Goal: Transaction & Acquisition: Purchase product/service

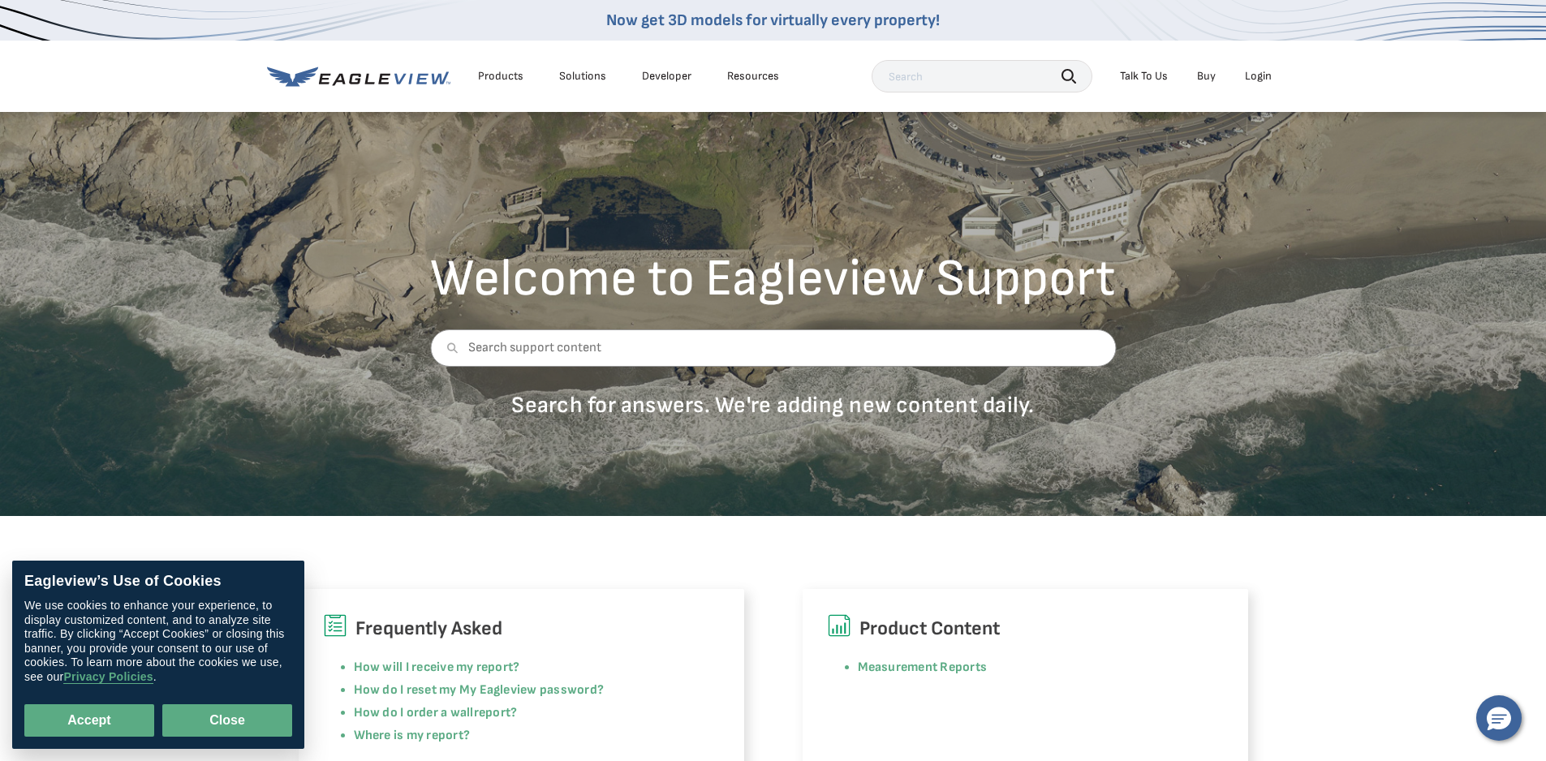
click at [201, 716] on button "Close" at bounding box center [227, 721] width 130 height 32
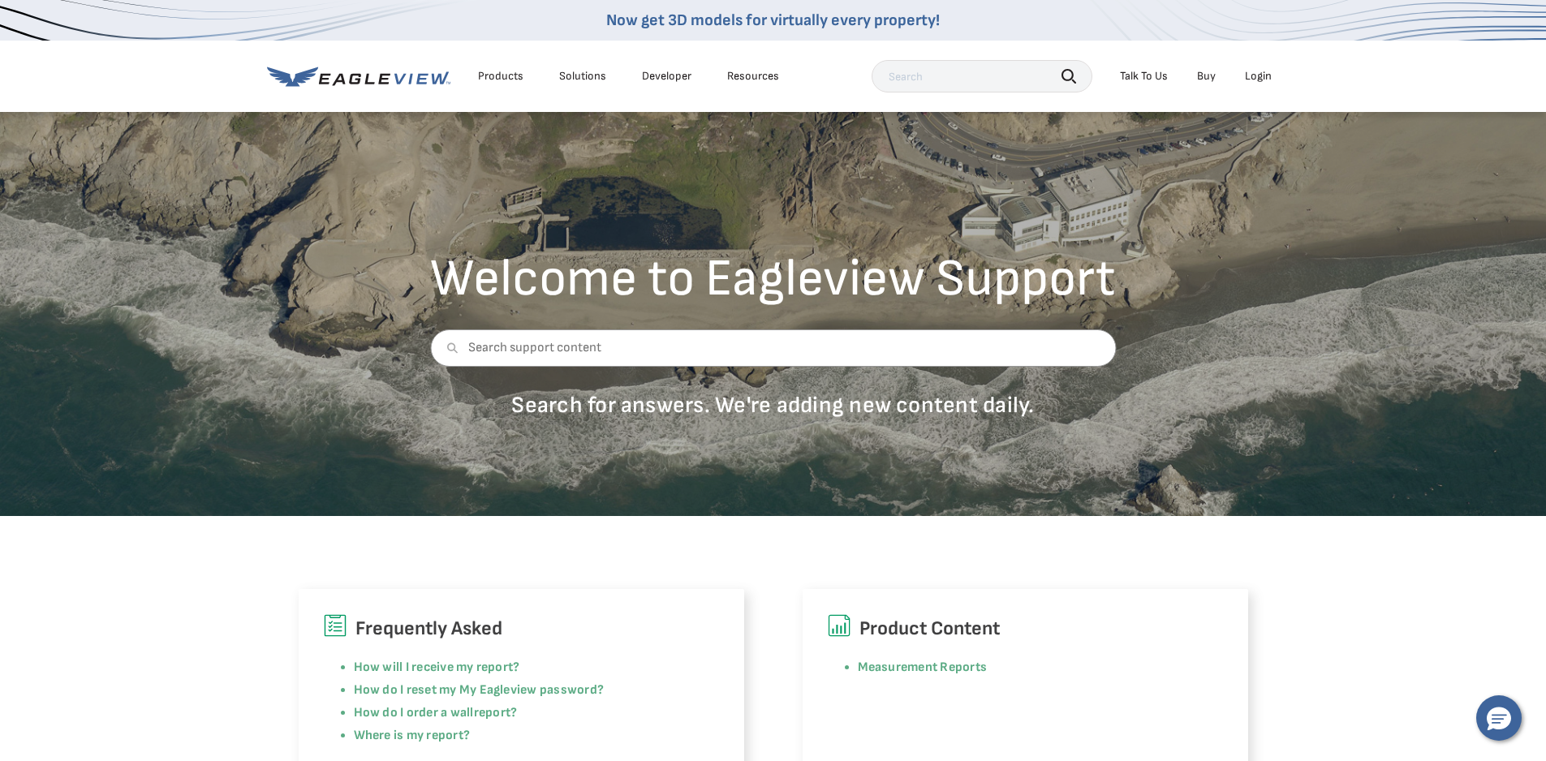
click at [375, 74] on icon at bounding box center [358, 77] width 183 height 20
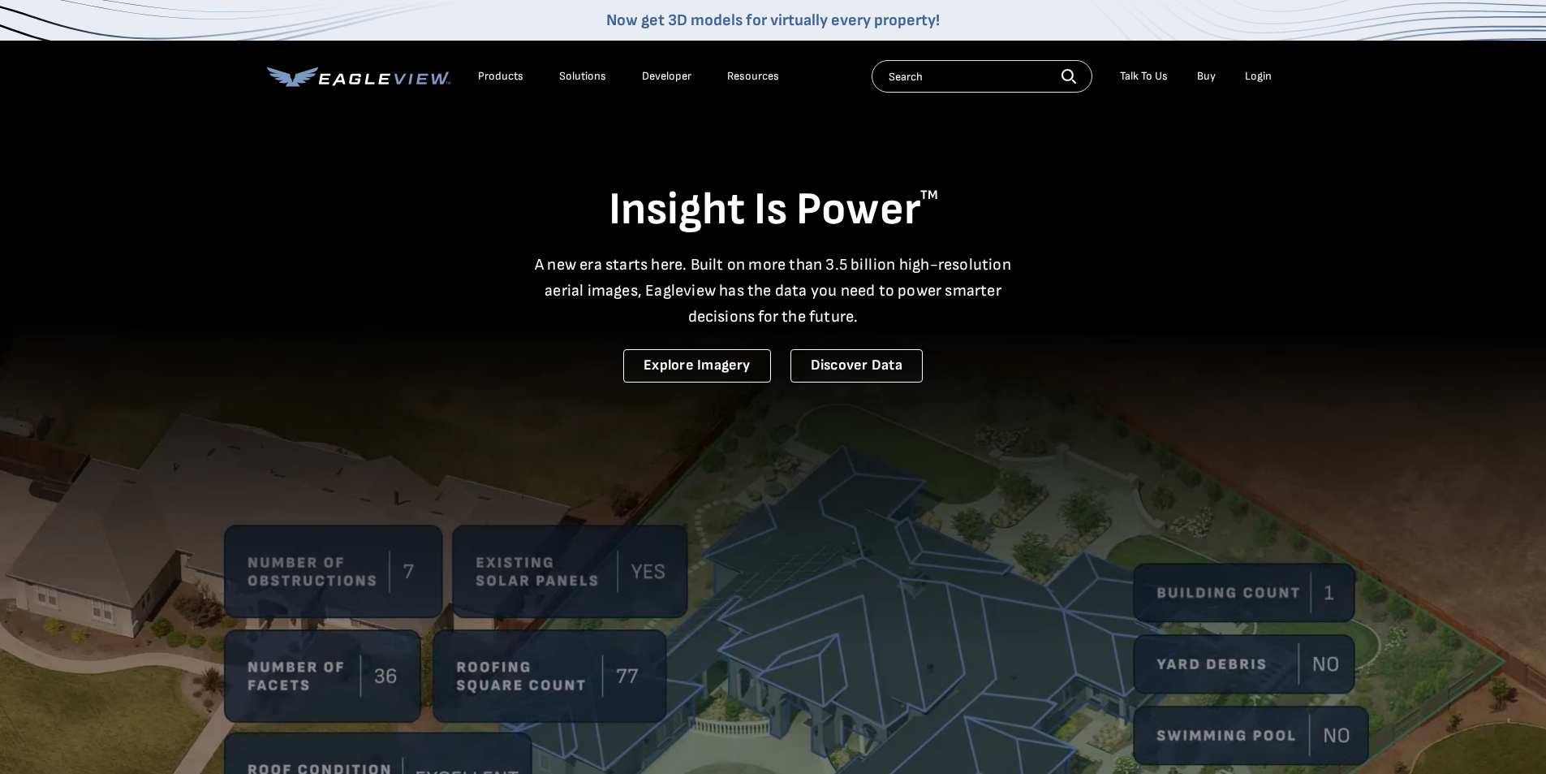
click at [1200, 70] on li "Buy" at bounding box center [1206, 76] width 35 height 24
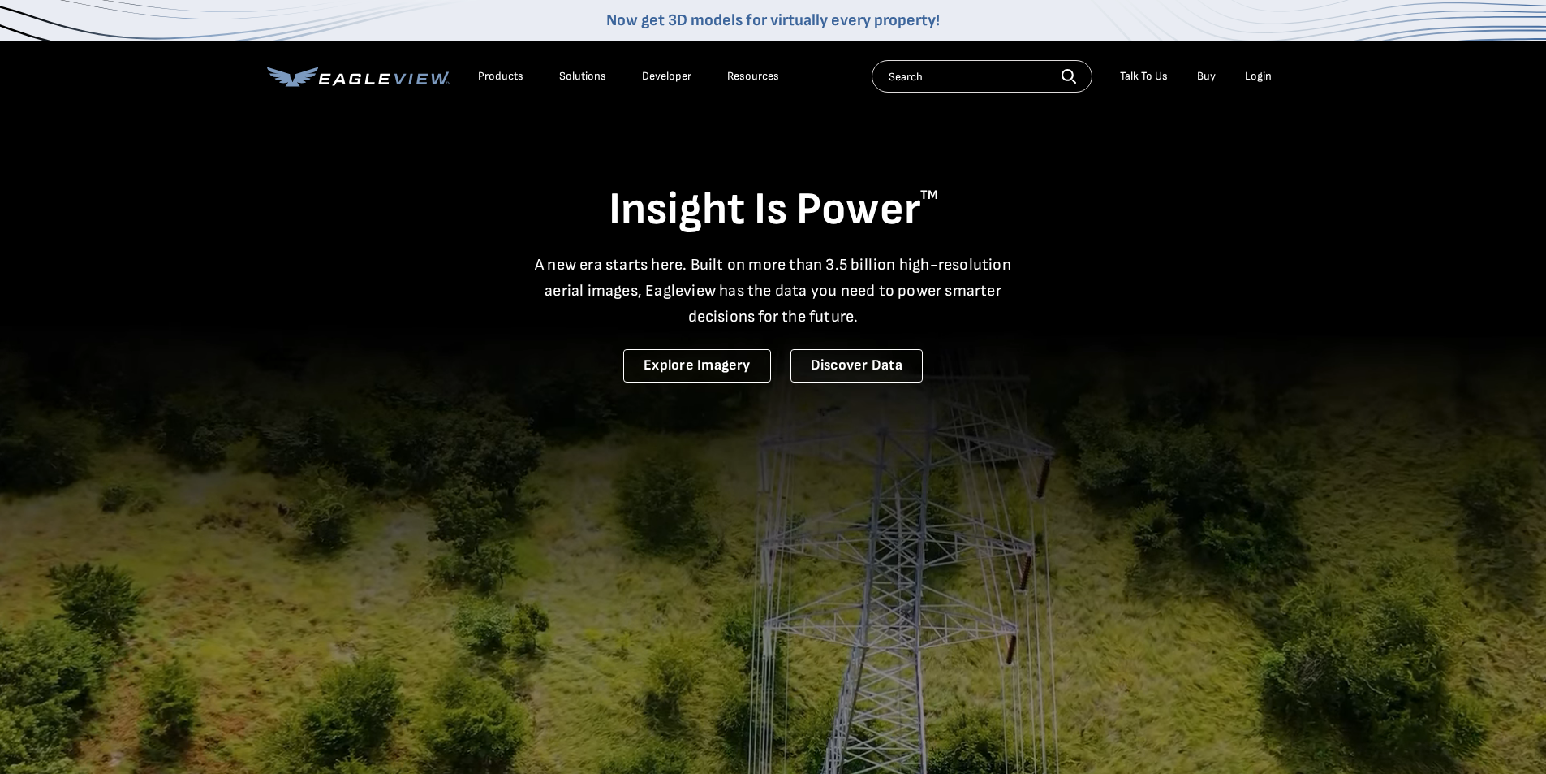
click at [1198, 75] on link "Buy" at bounding box center [1206, 76] width 19 height 15
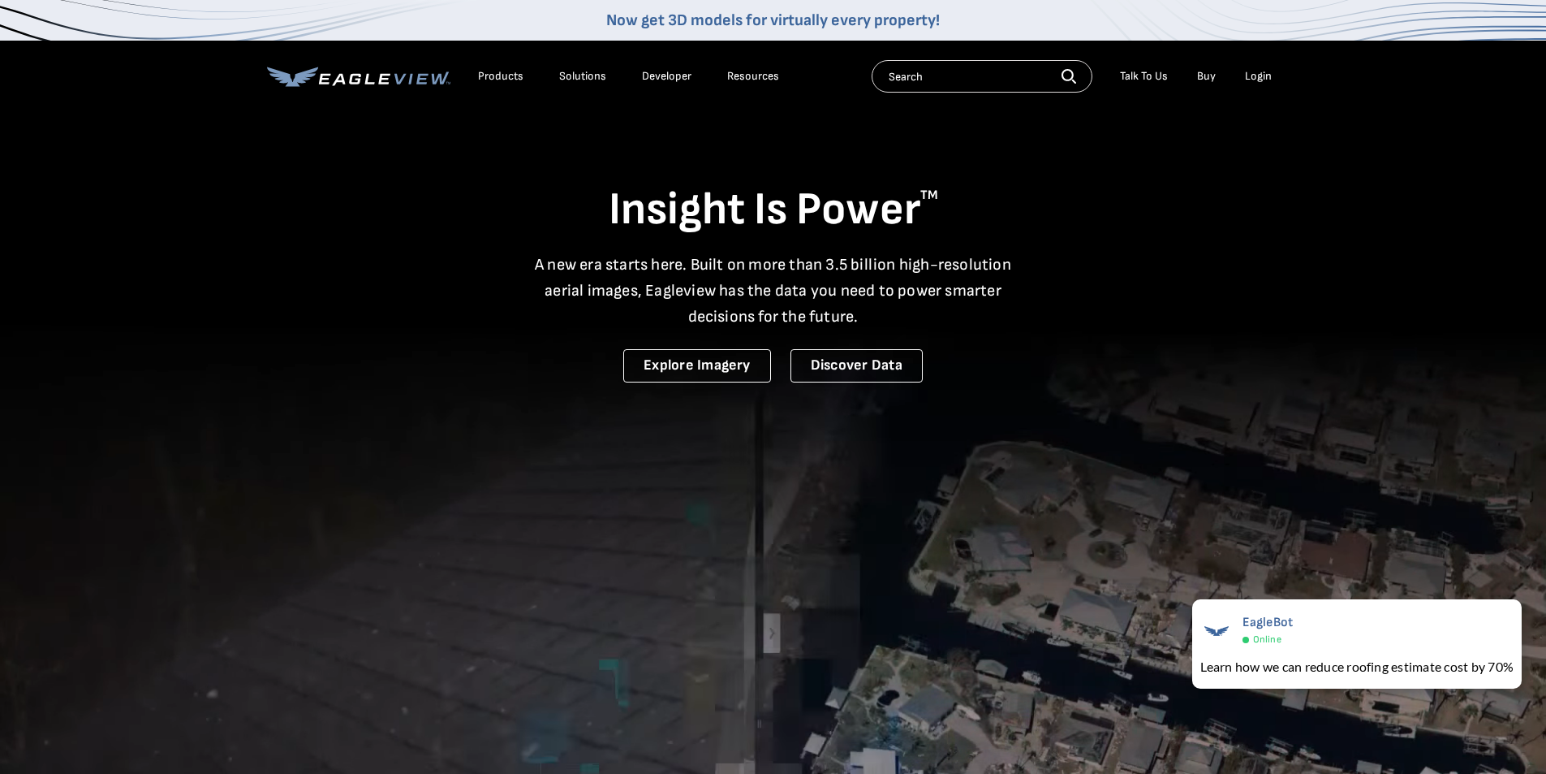
click at [495, 71] on div "Products" at bounding box center [500, 76] width 45 height 15
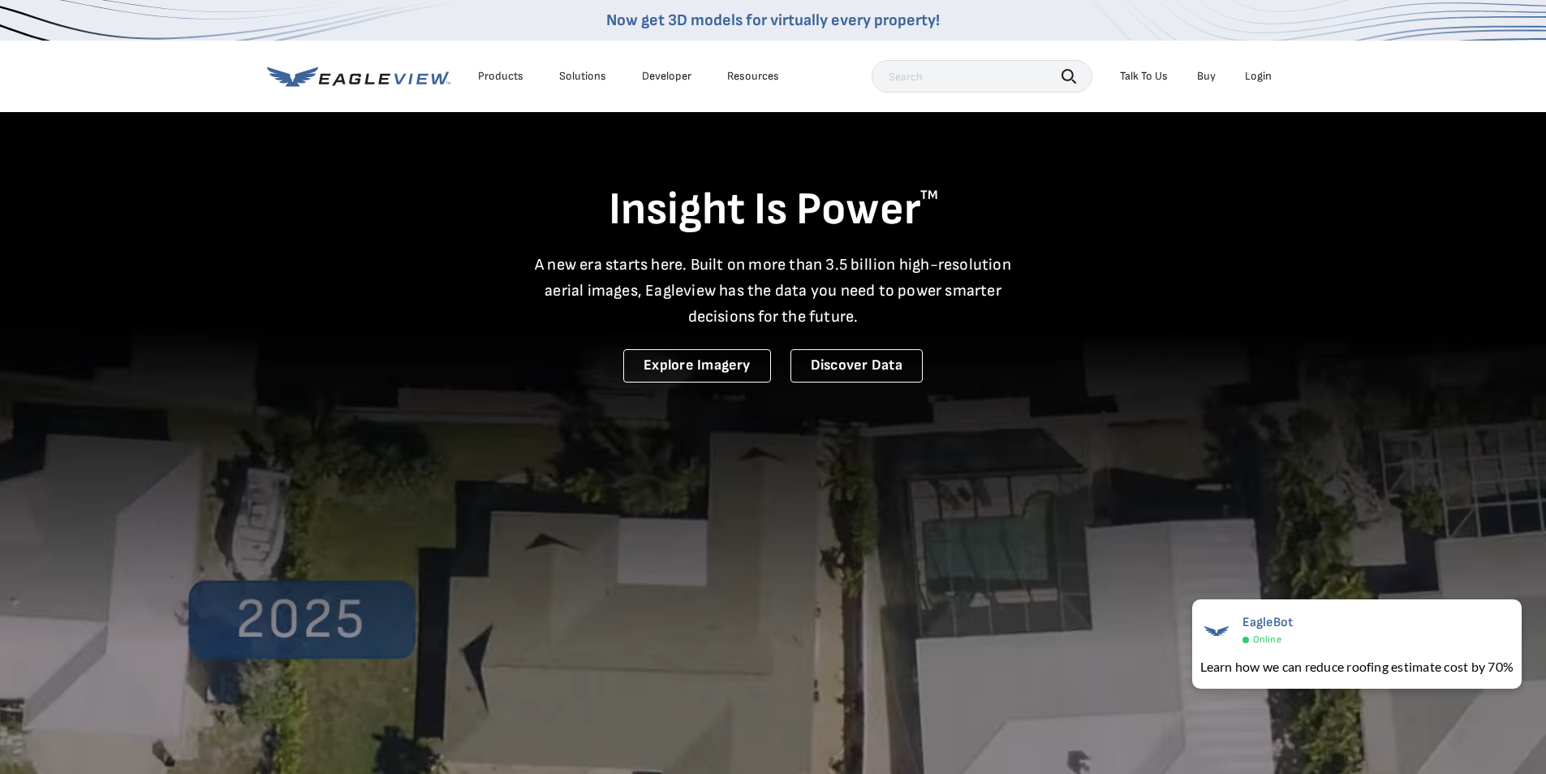
click at [489, 71] on div "Products" at bounding box center [500, 76] width 45 height 15
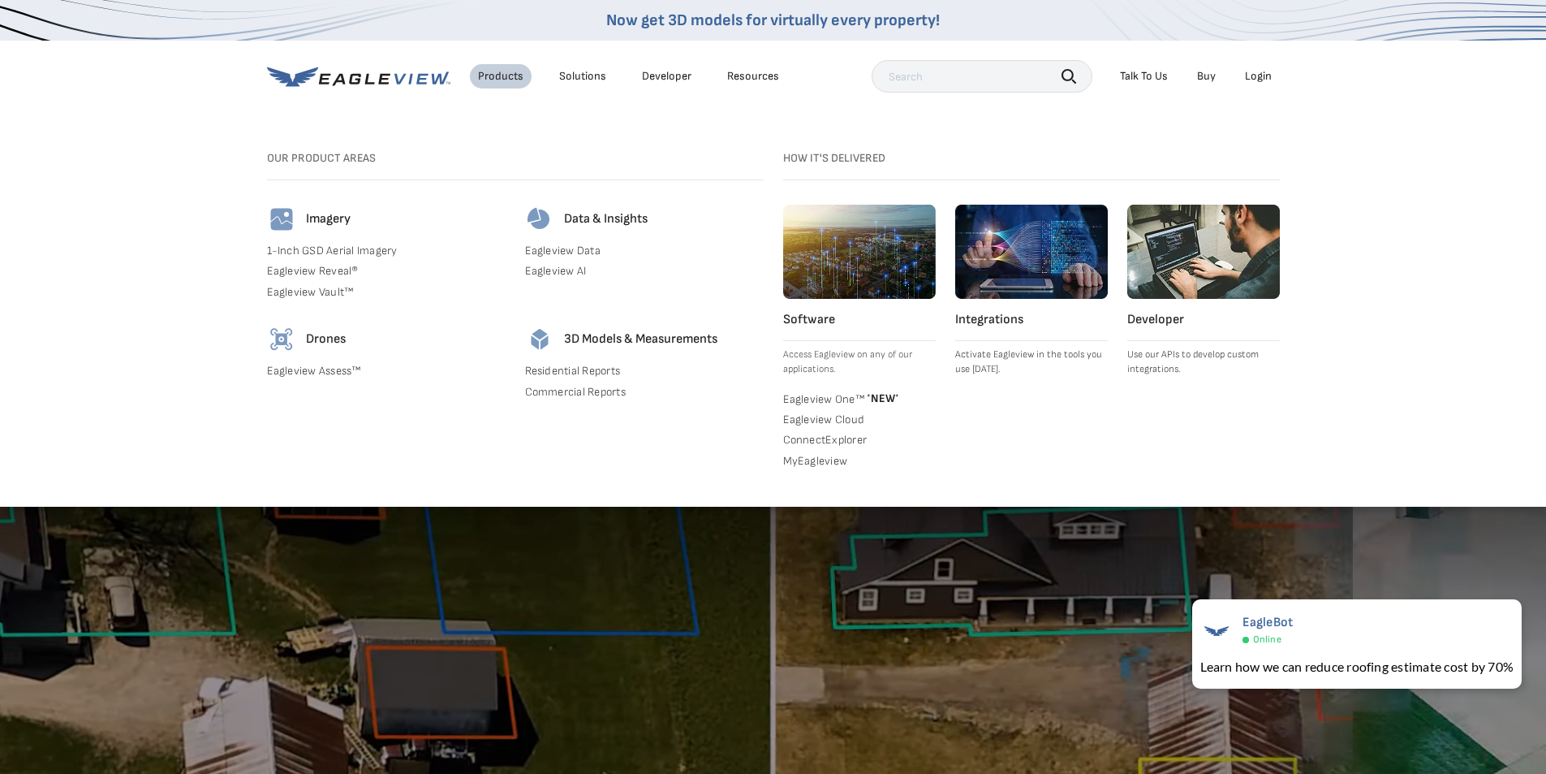
click at [273, 228] on img at bounding box center [281, 219] width 29 height 29
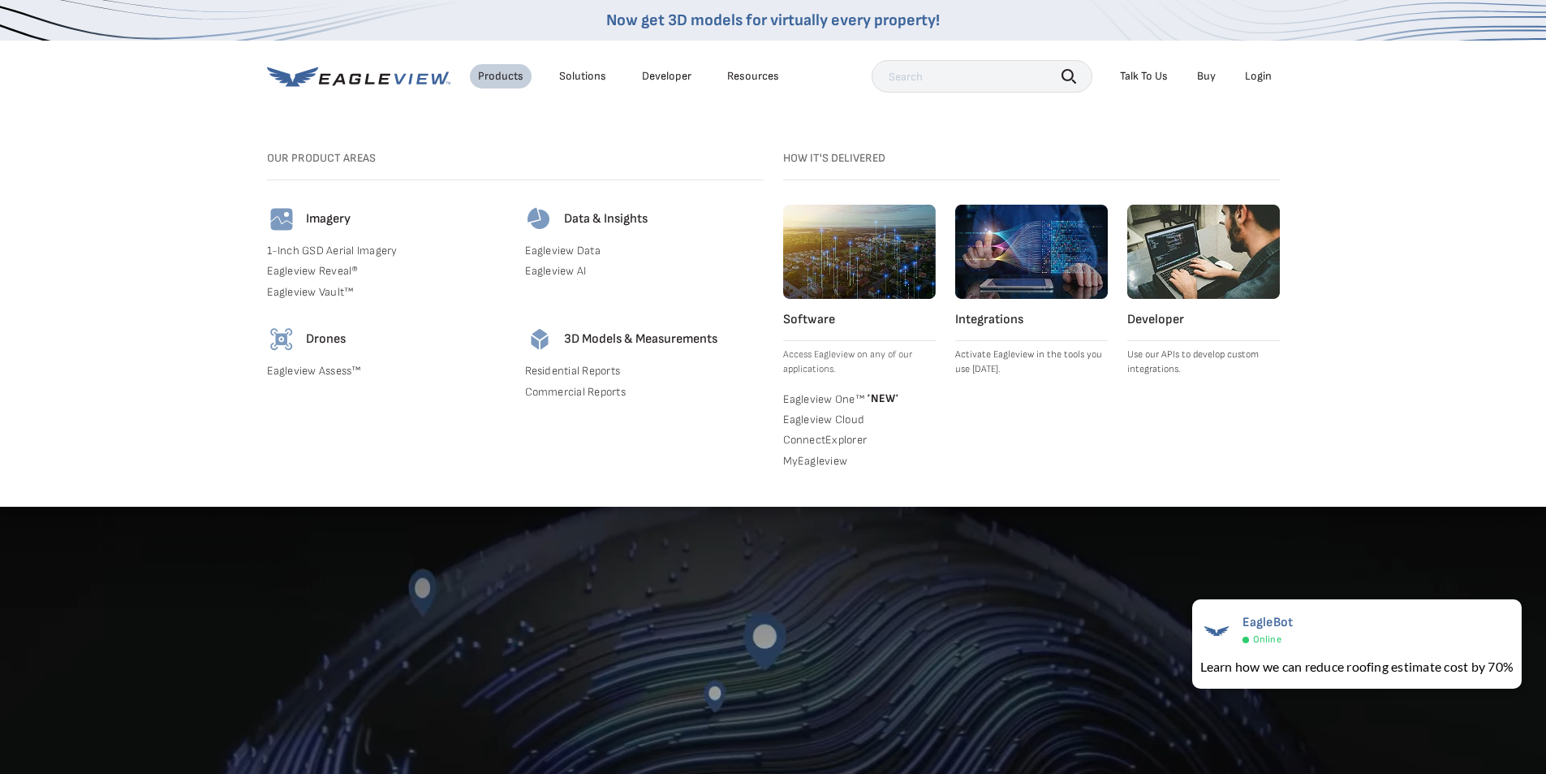
click at [289, 220] on img at bounding box center [281, 219] width 29 height 29
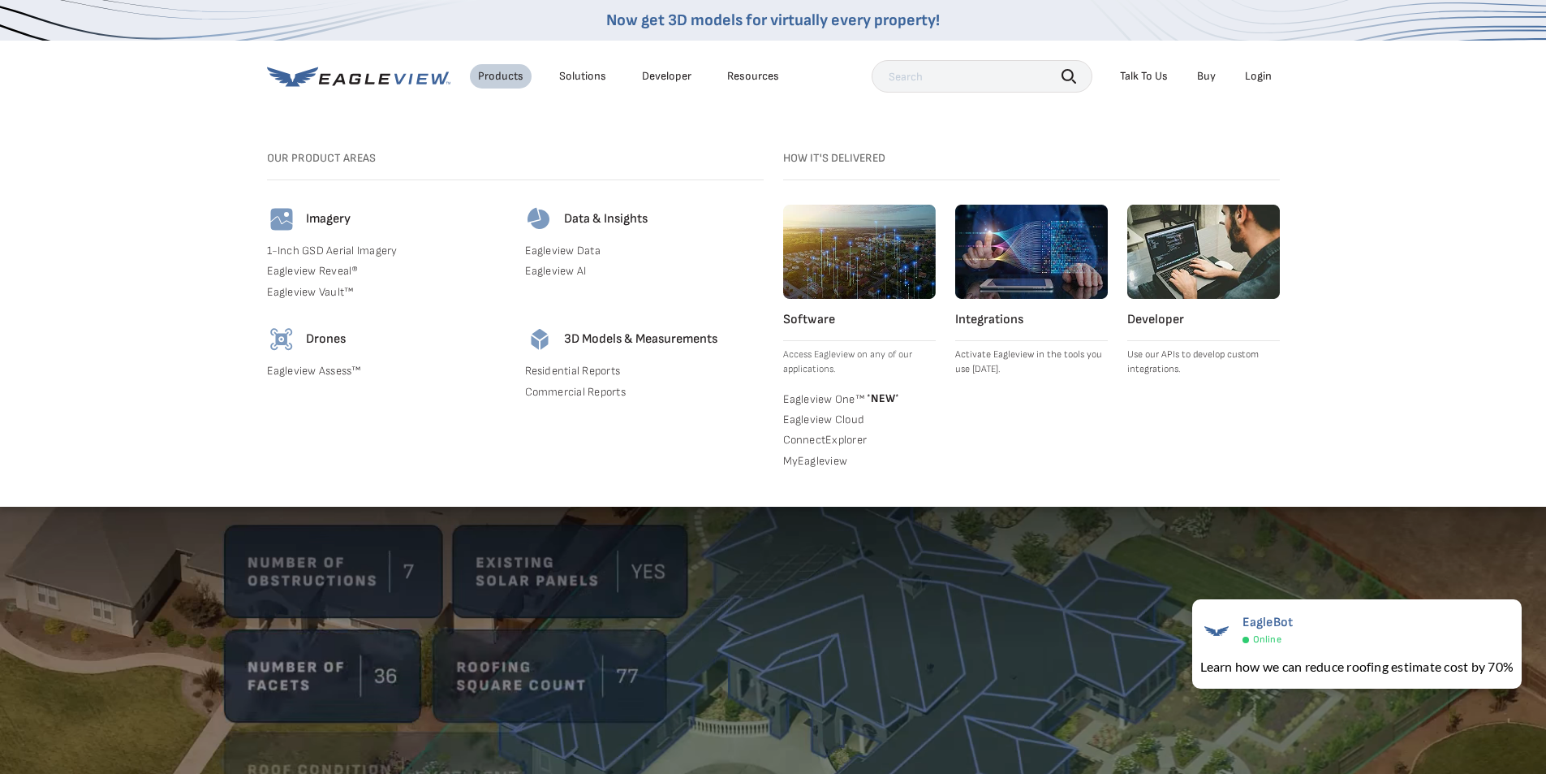
click at [802, 457] on link "MyEagleview" at bounding box center [859, 461] width 153 height 15
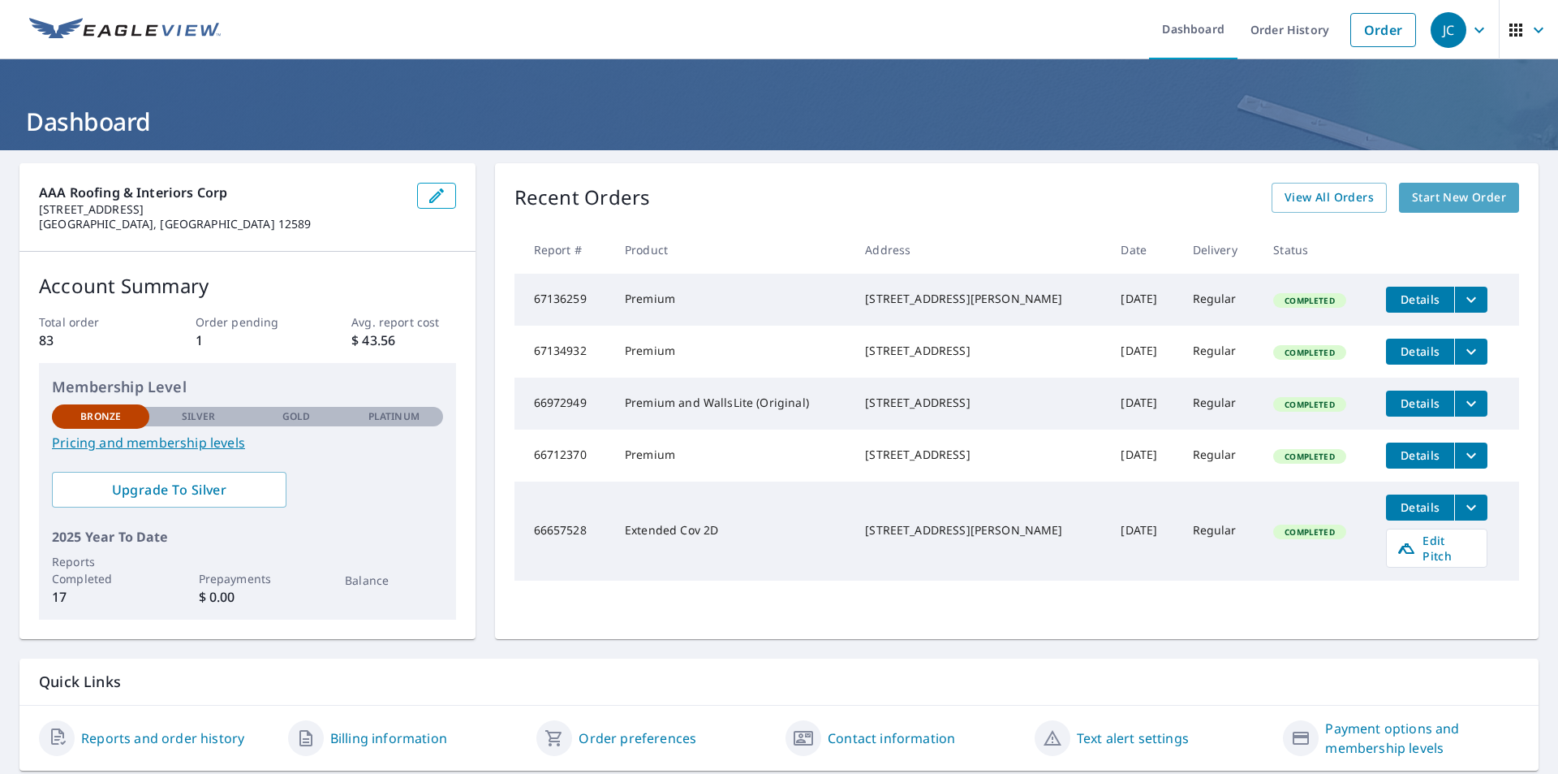
click at [1412, 192] on span "Start New Order" at bounding box center [1459, 197] width 94 height 20
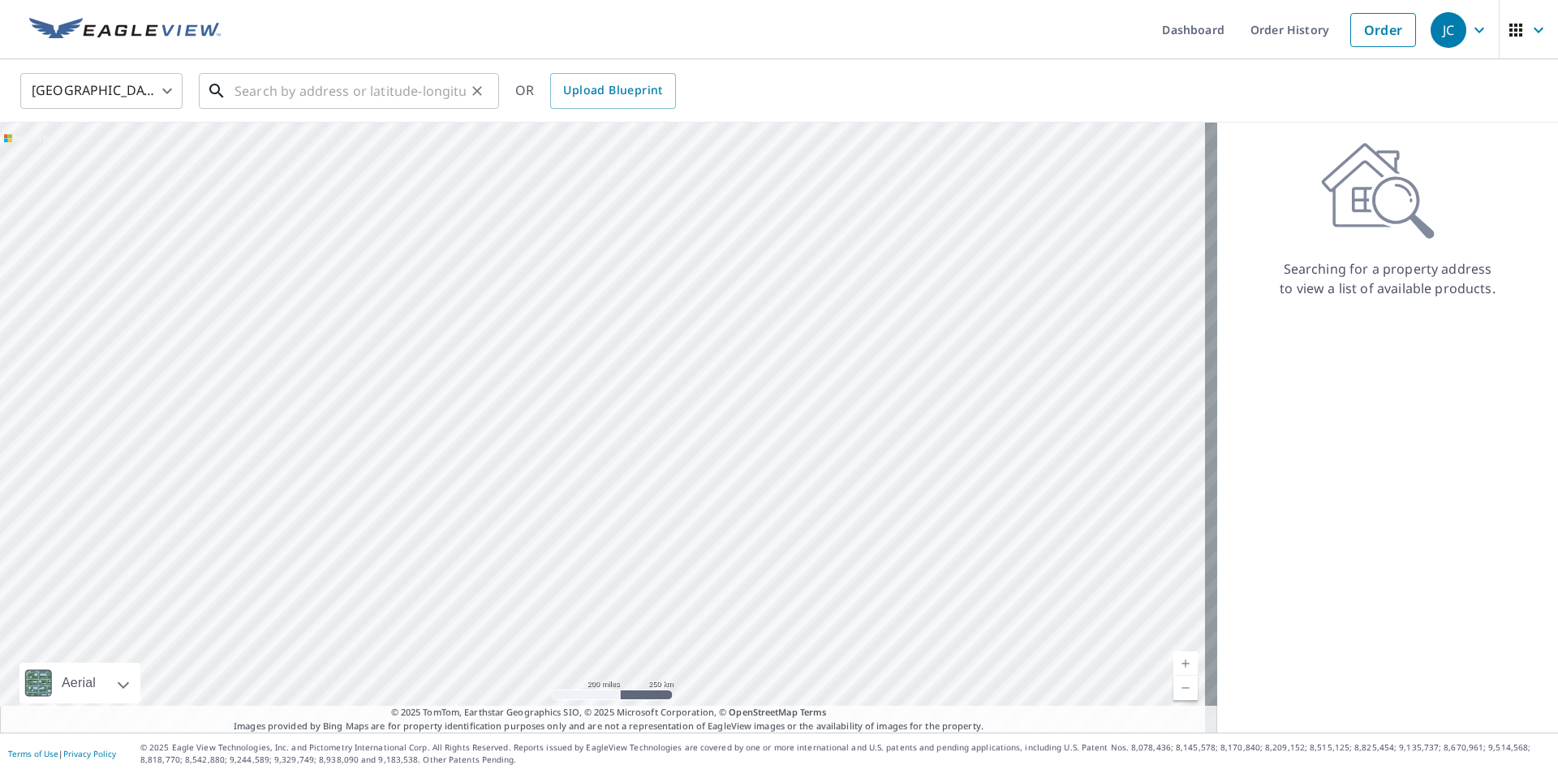
click at [301, 100] on input "text" at bounding box center [350, 90] width 231 height 45
paste input "29 South Ave Beacon, NY 12508"
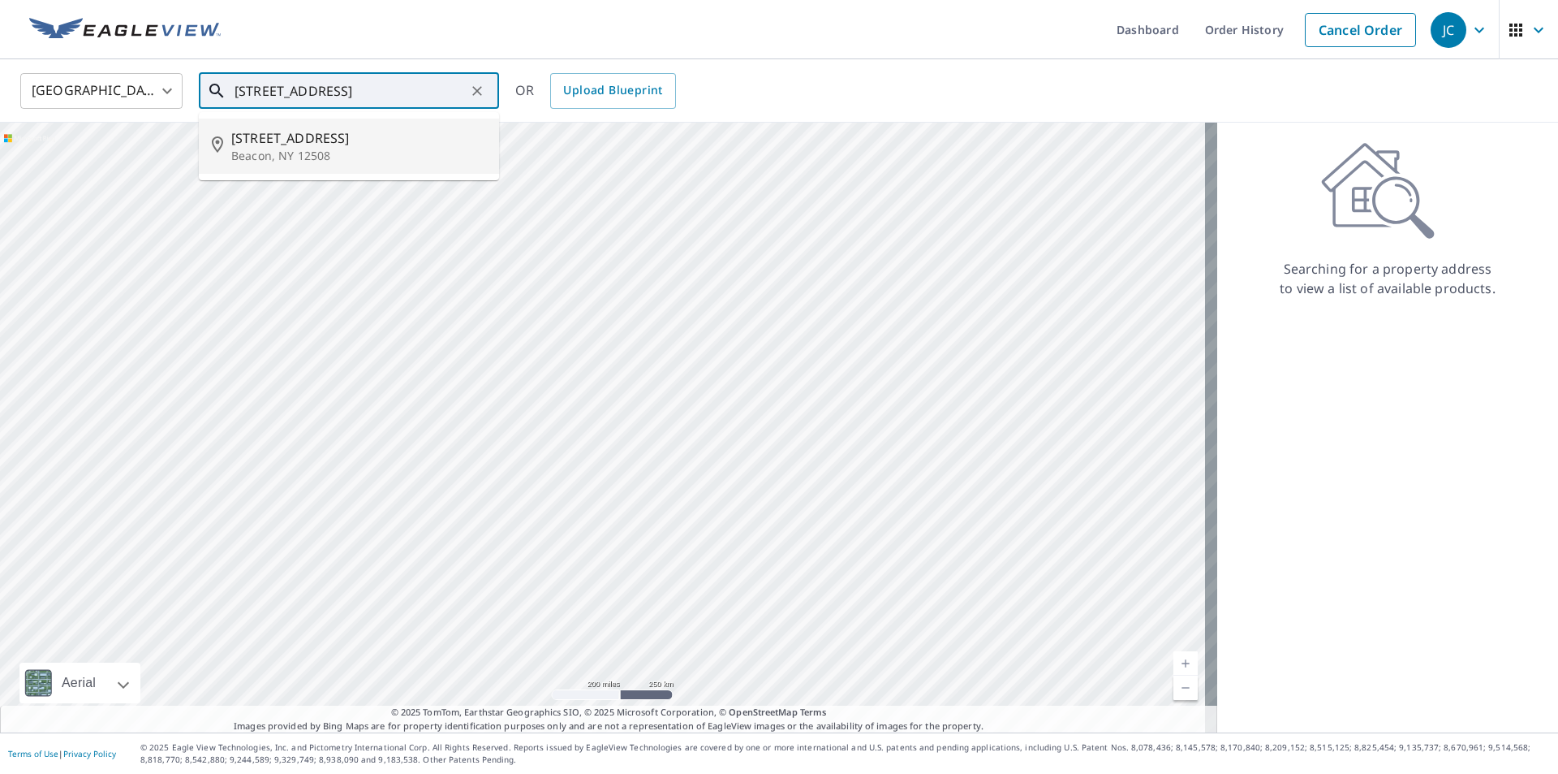
click at [314, 144] on span "29 South Ave" at bounding box center [358, 137] width 255 height 19
type input "29 South Ave Beacon, NY 12508"
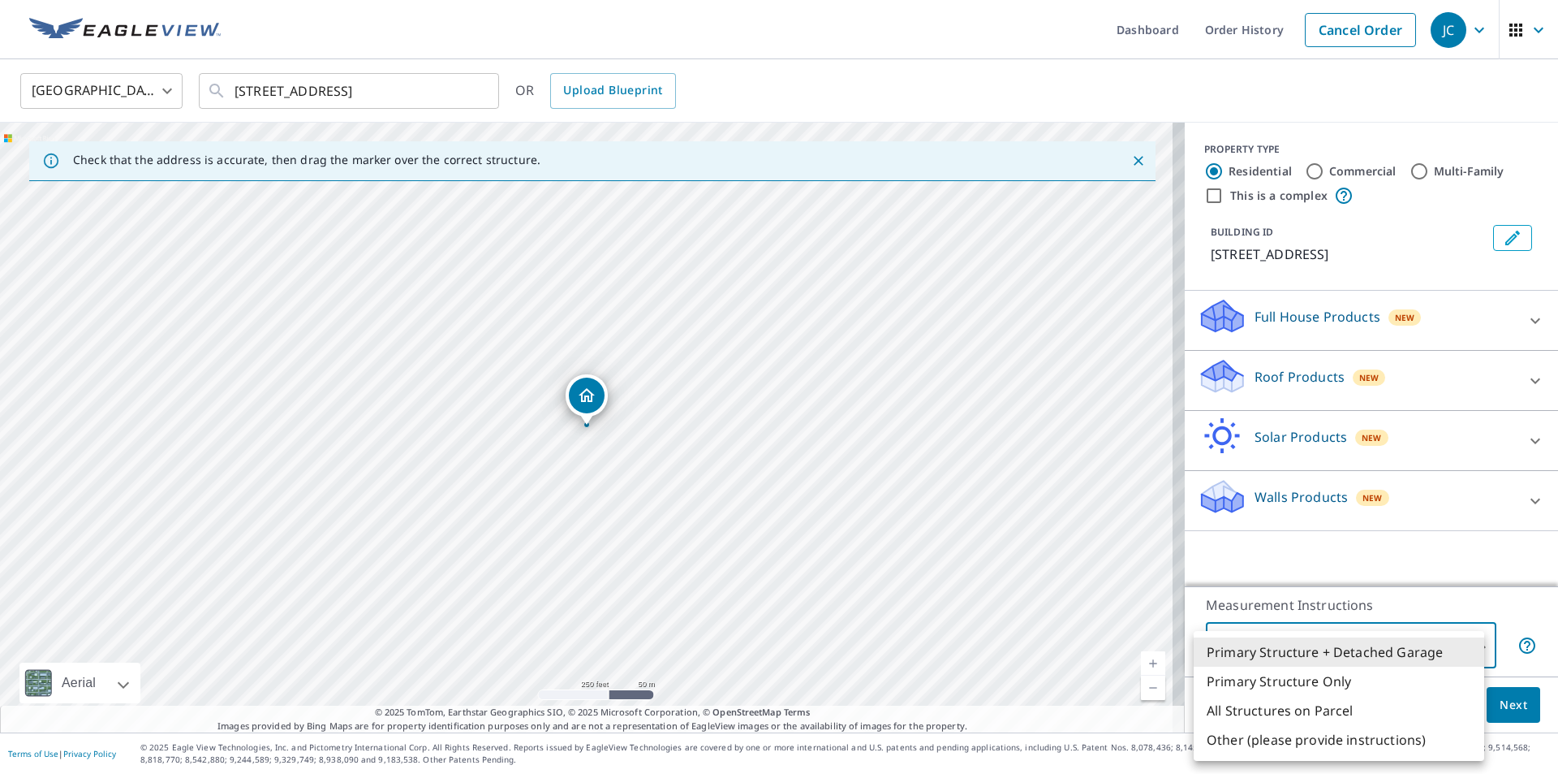
click at [1446, 661] on body "JC JC Dashboard Order History Cancel Order JC United States US ​ 29 South Ave B…" at bounding box center [779, 387] width 1558 height 774
click at [580, 399] on div at bounding box center [779, 387] width 1558 height 774
click at [1333, 649] on body "JC JC Dashboard Order History Cancel Order JC United States US ​ 29 South Ave B…" at bounding box center [779, 387] width 1558 height 774
click at [1270, 682] on li "Primary Structure Only" at bounding box center [1339, 680] width 291 height 29
type input "2"
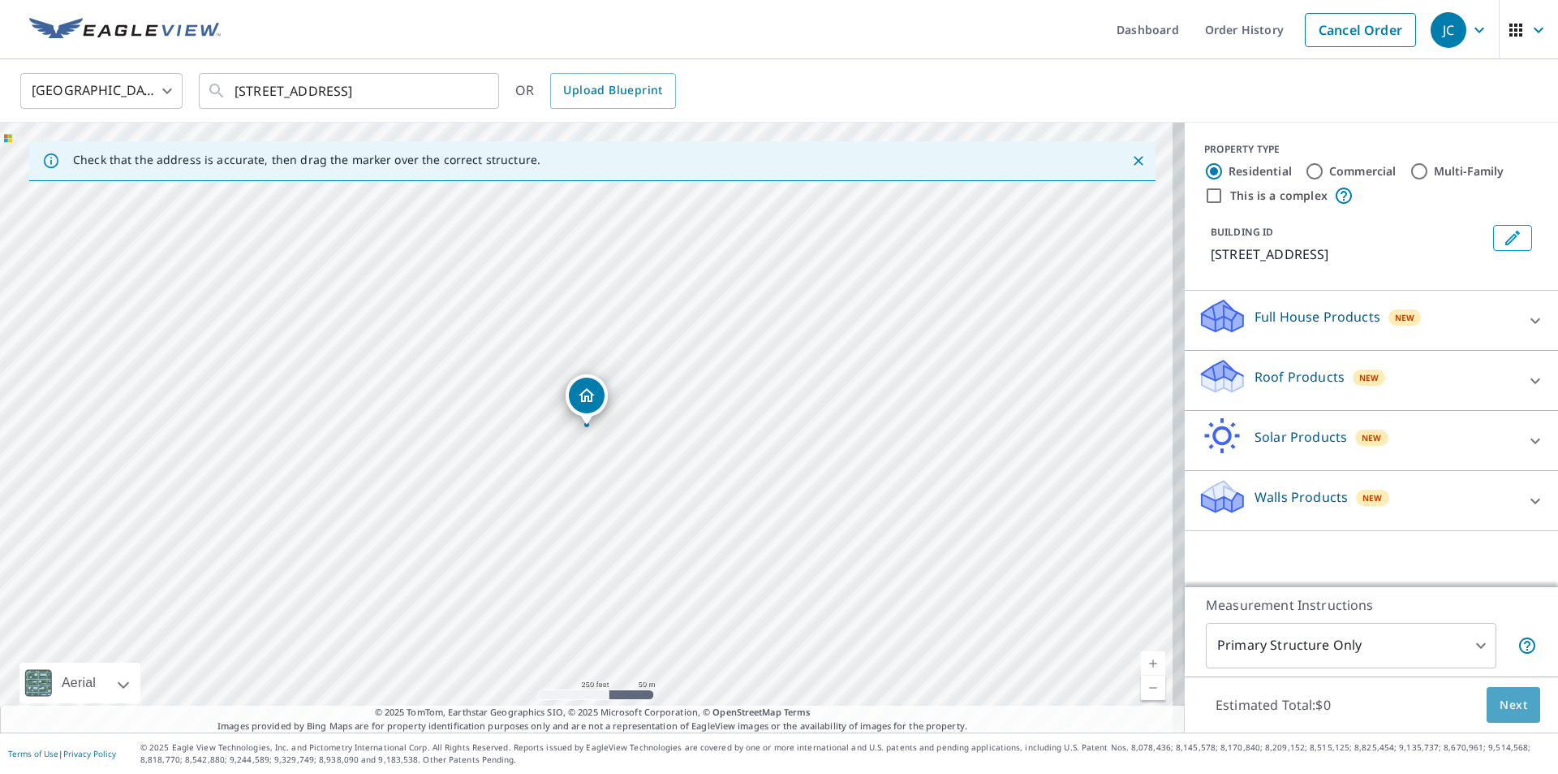
click at [1515, 695] on span "Next" at bounding box center [1514, 705] width 28 height 20
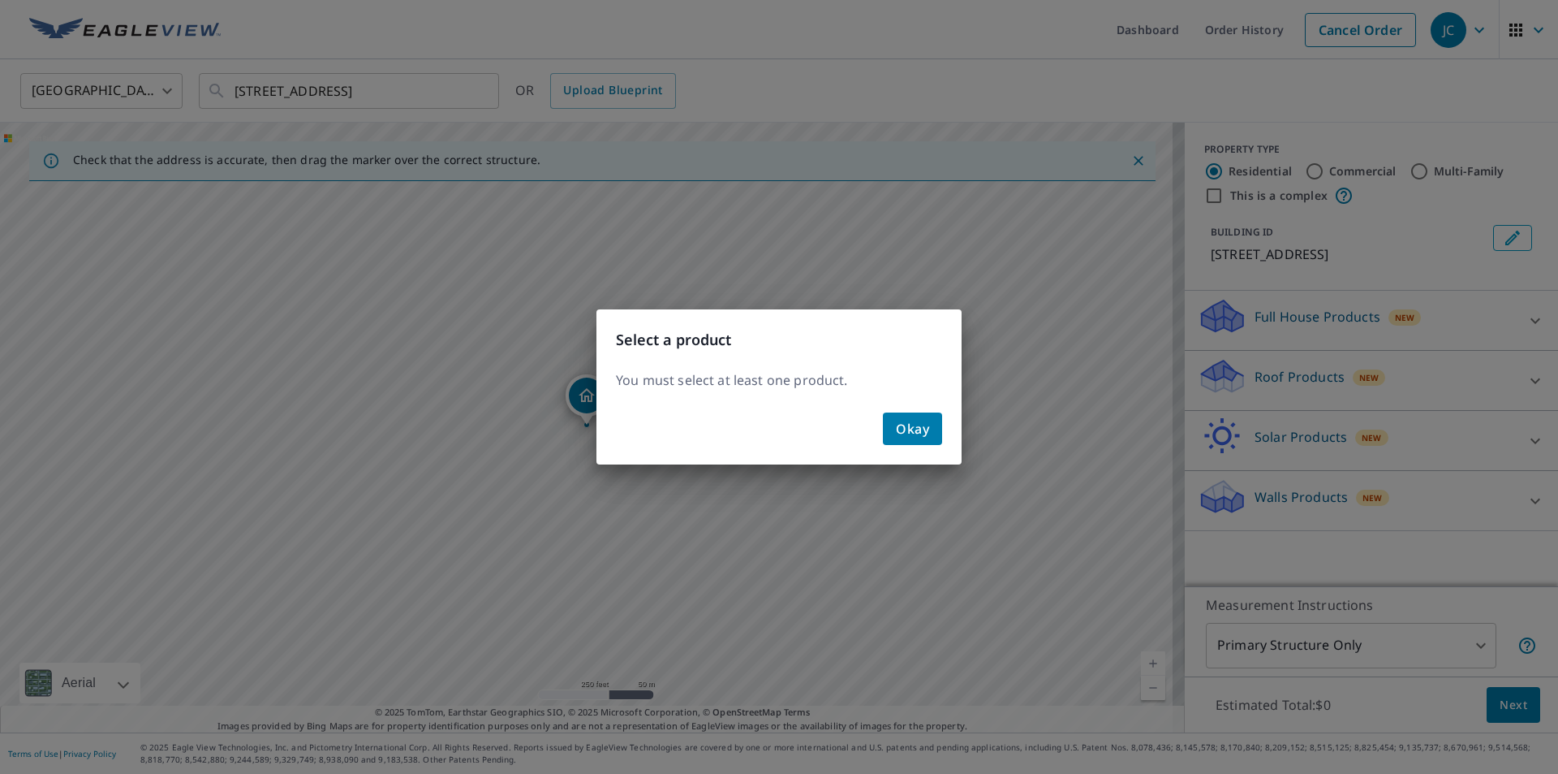
click at [899, 435] on span "Okay" at bounding box center [912, 428] width 33 height 23
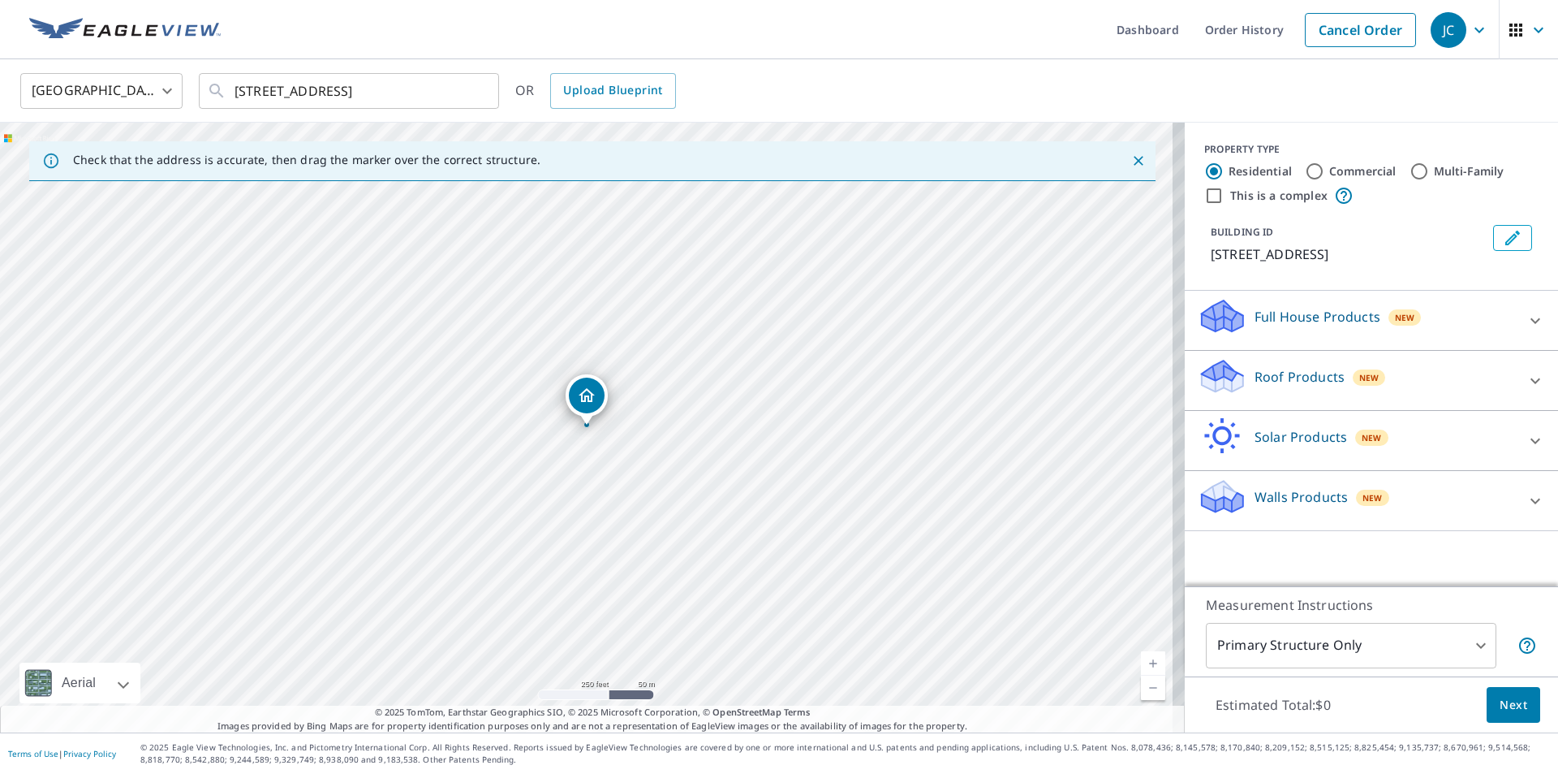
click at [1334, 399] on div "Roof Products New" at bounding box center [1357, 380] width 318 height 46
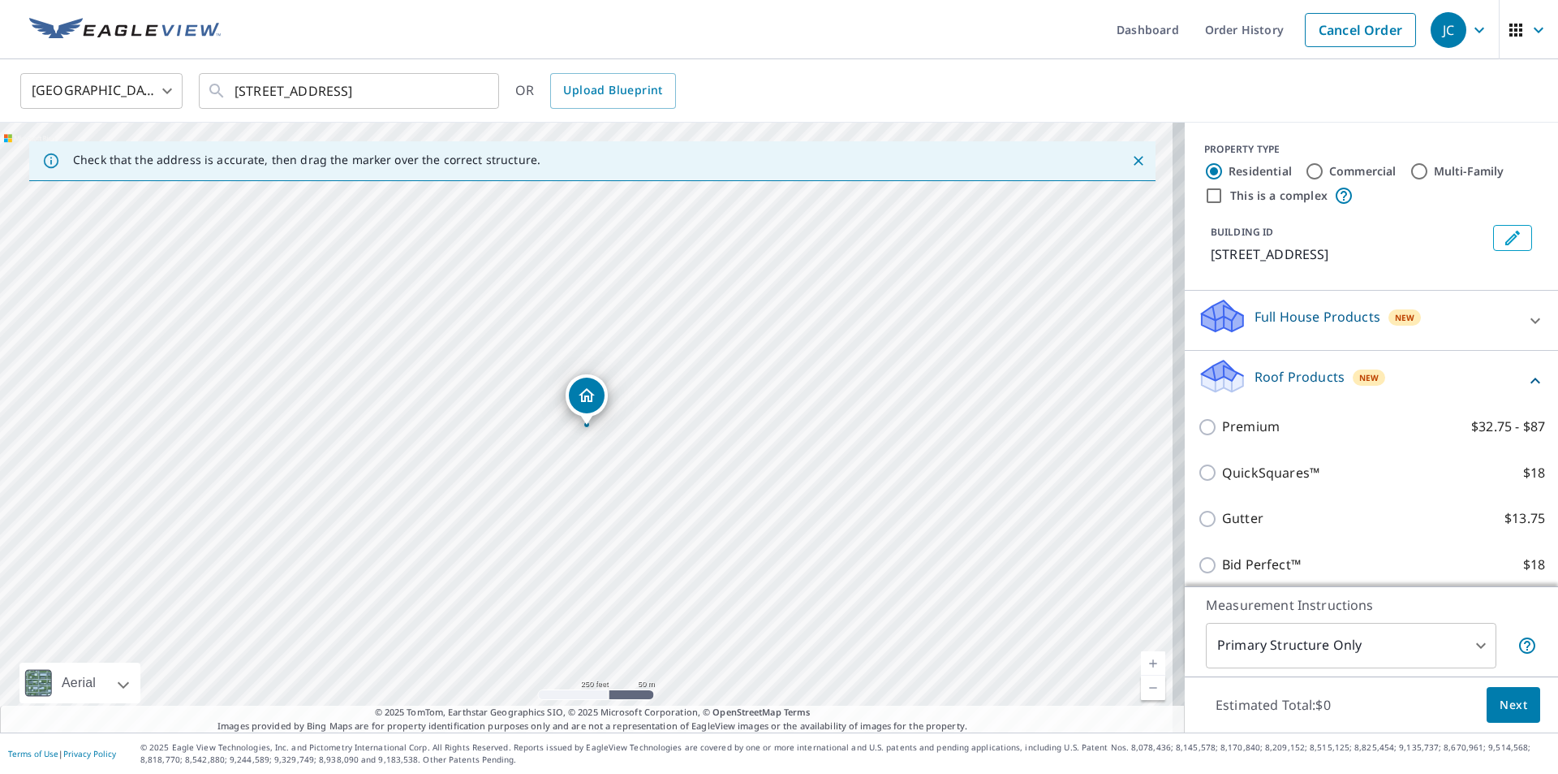
scroll to position [81, 0]
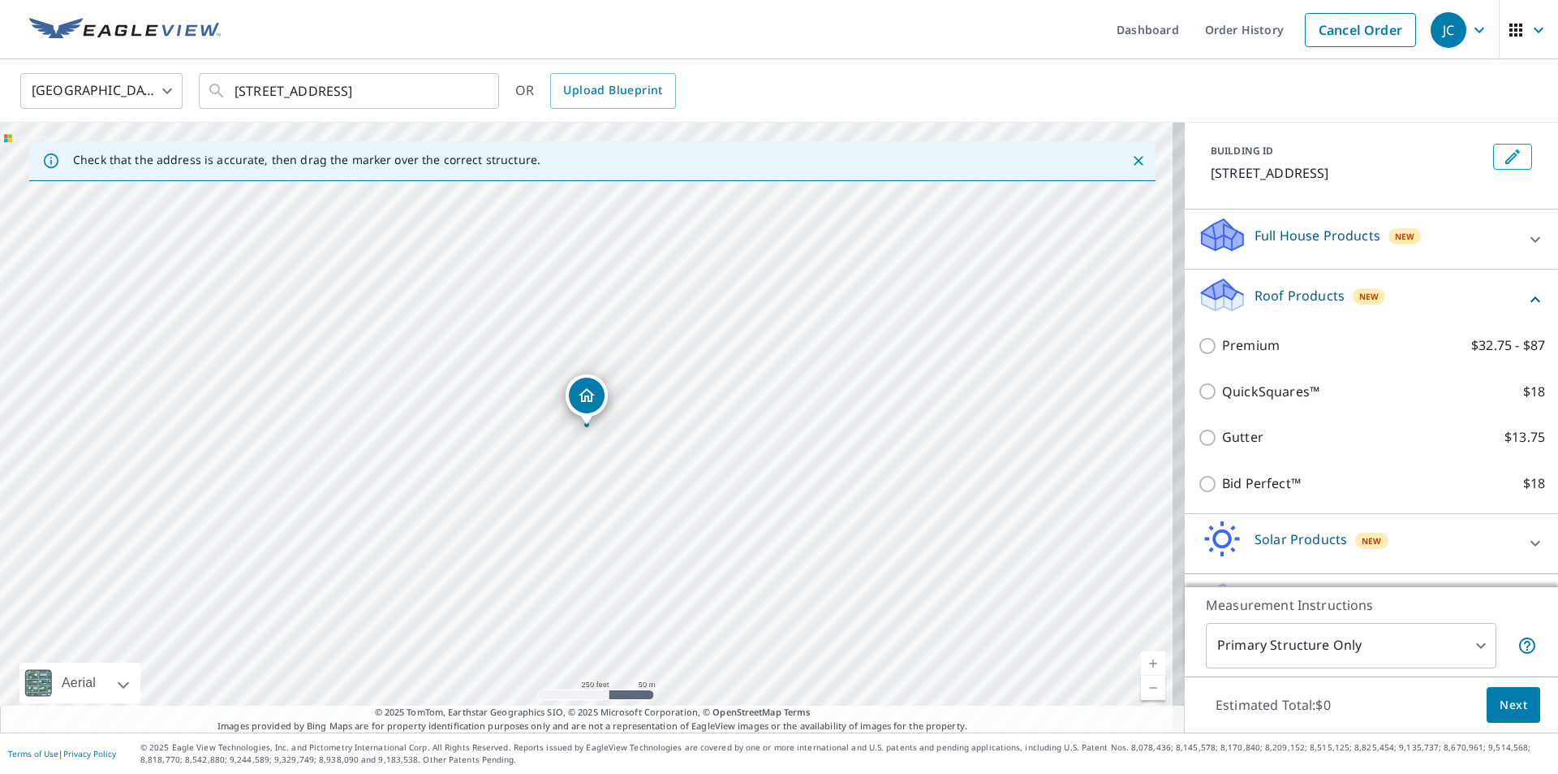
click at [1357, 242] on p "Full House Products" at bounding box center [1318, 235] width 126 height 19
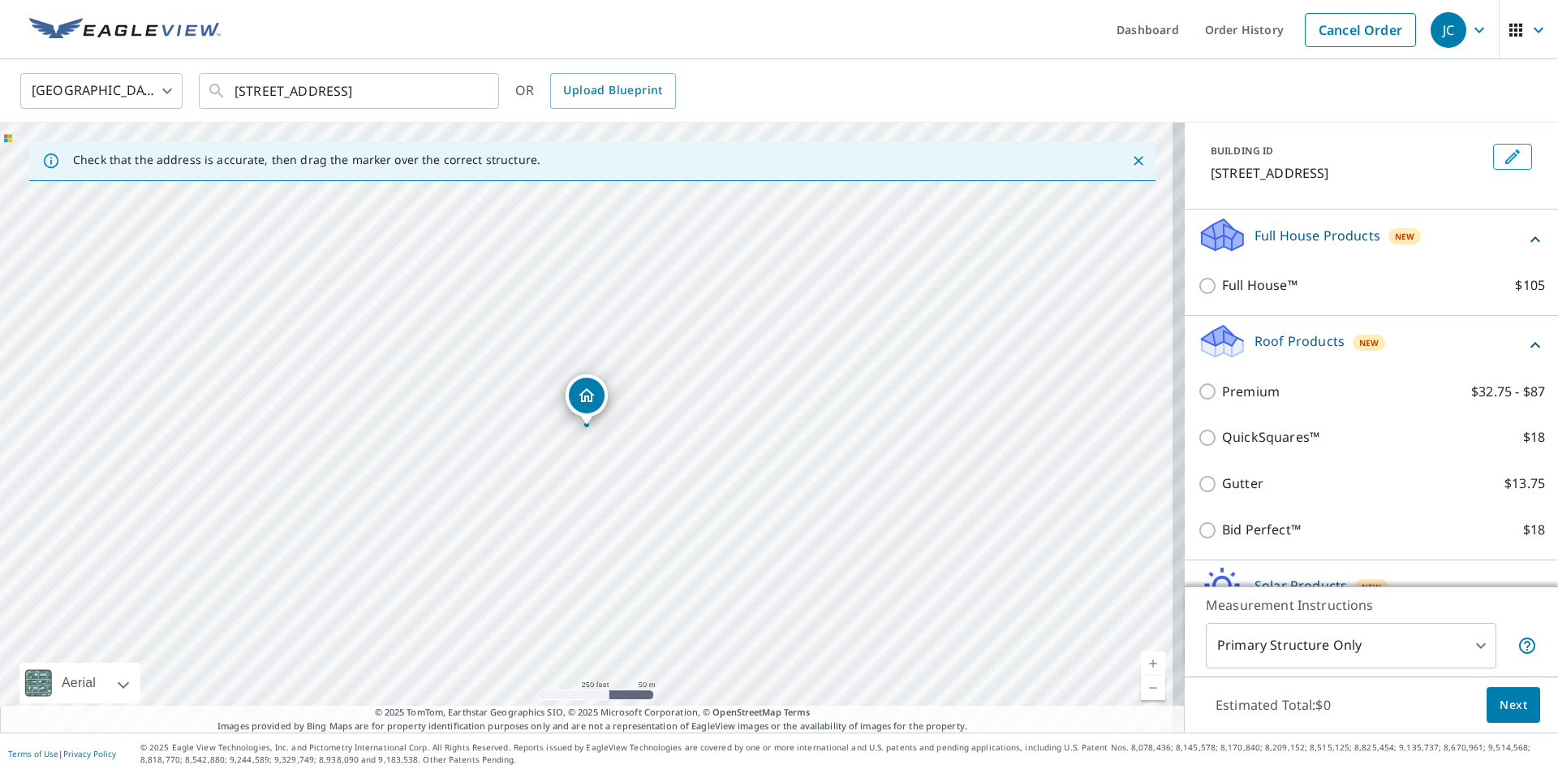
click at [1357, 242] on p "Full House Products" at bounding box center [1318, 235] width 126 height 19
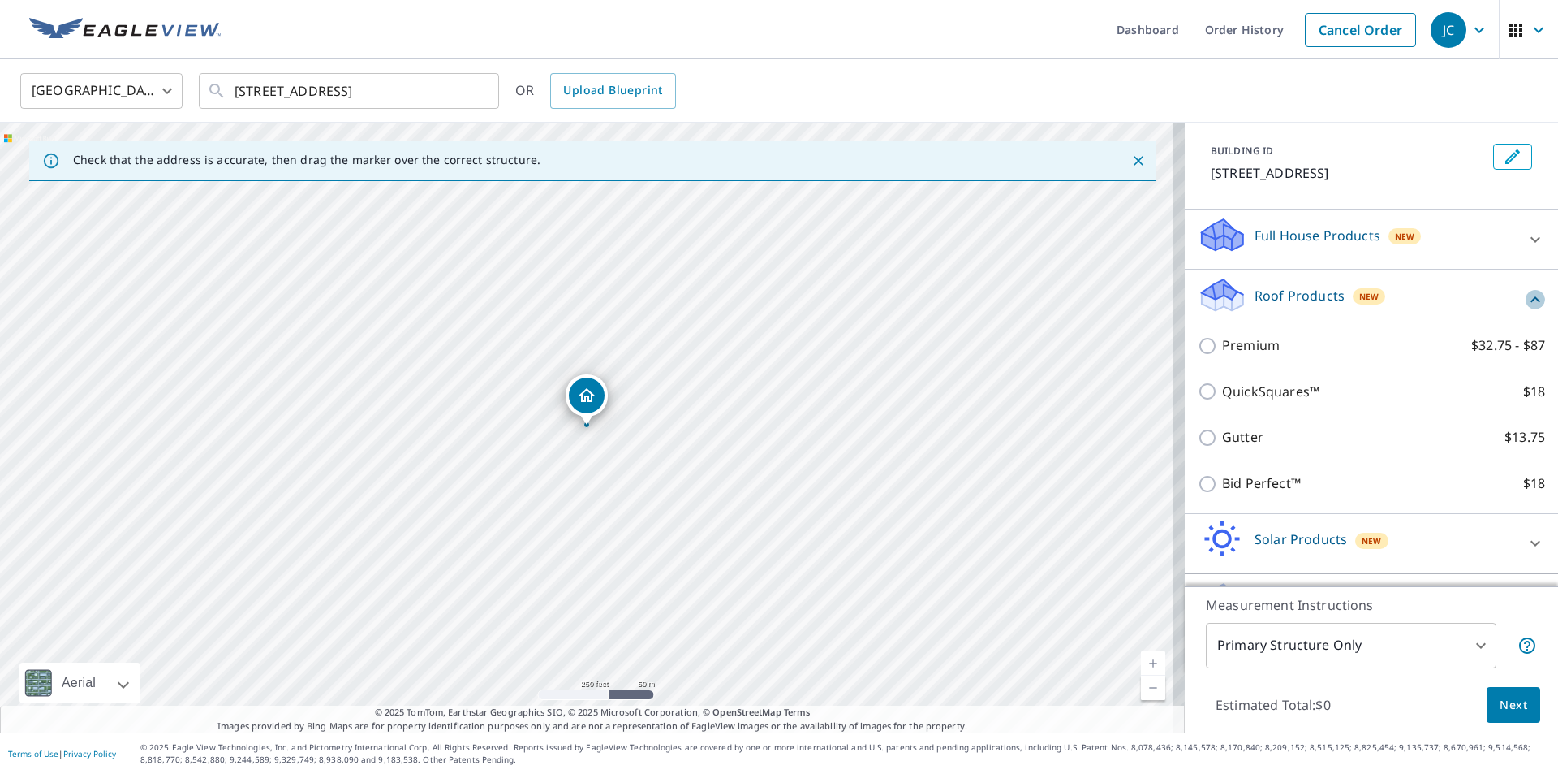
click at [1526, 299] on icon at bounding box center [1535, 299] width 19 height 19
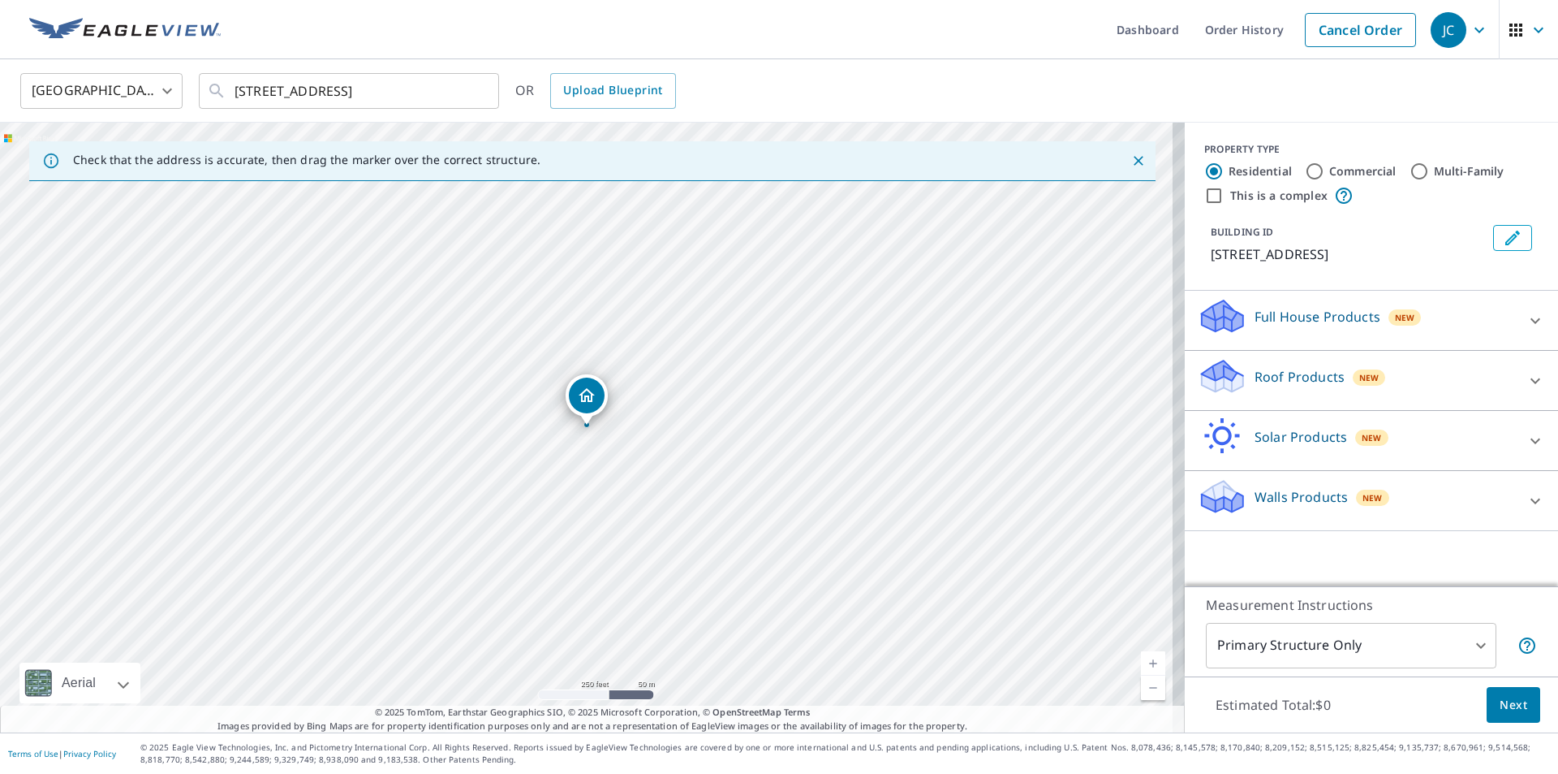
click at [1308, 500] on p "Walls Products" at bounding box center [1301, 496] width 93 height 19
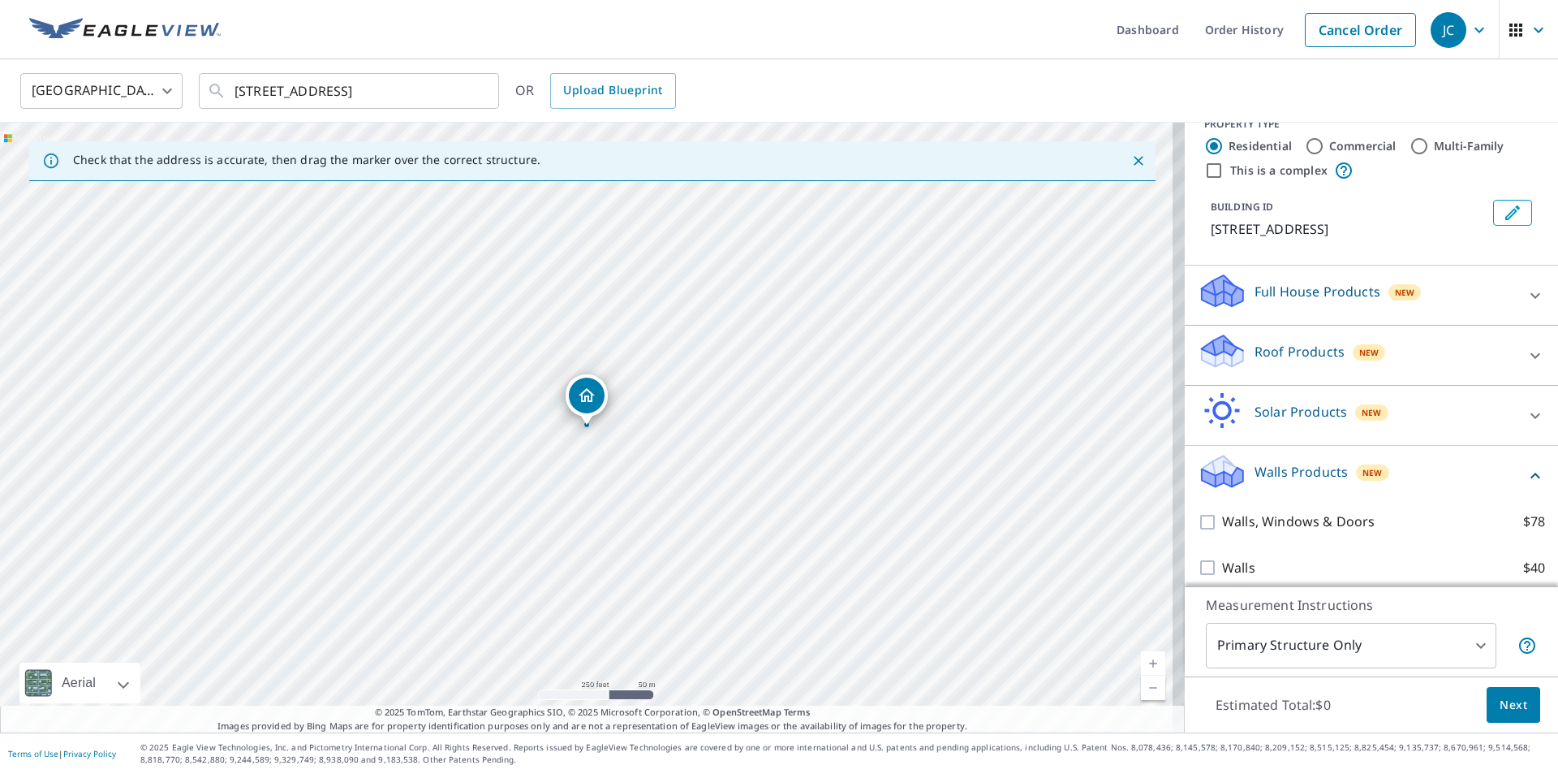
scroll to position [37, 0]
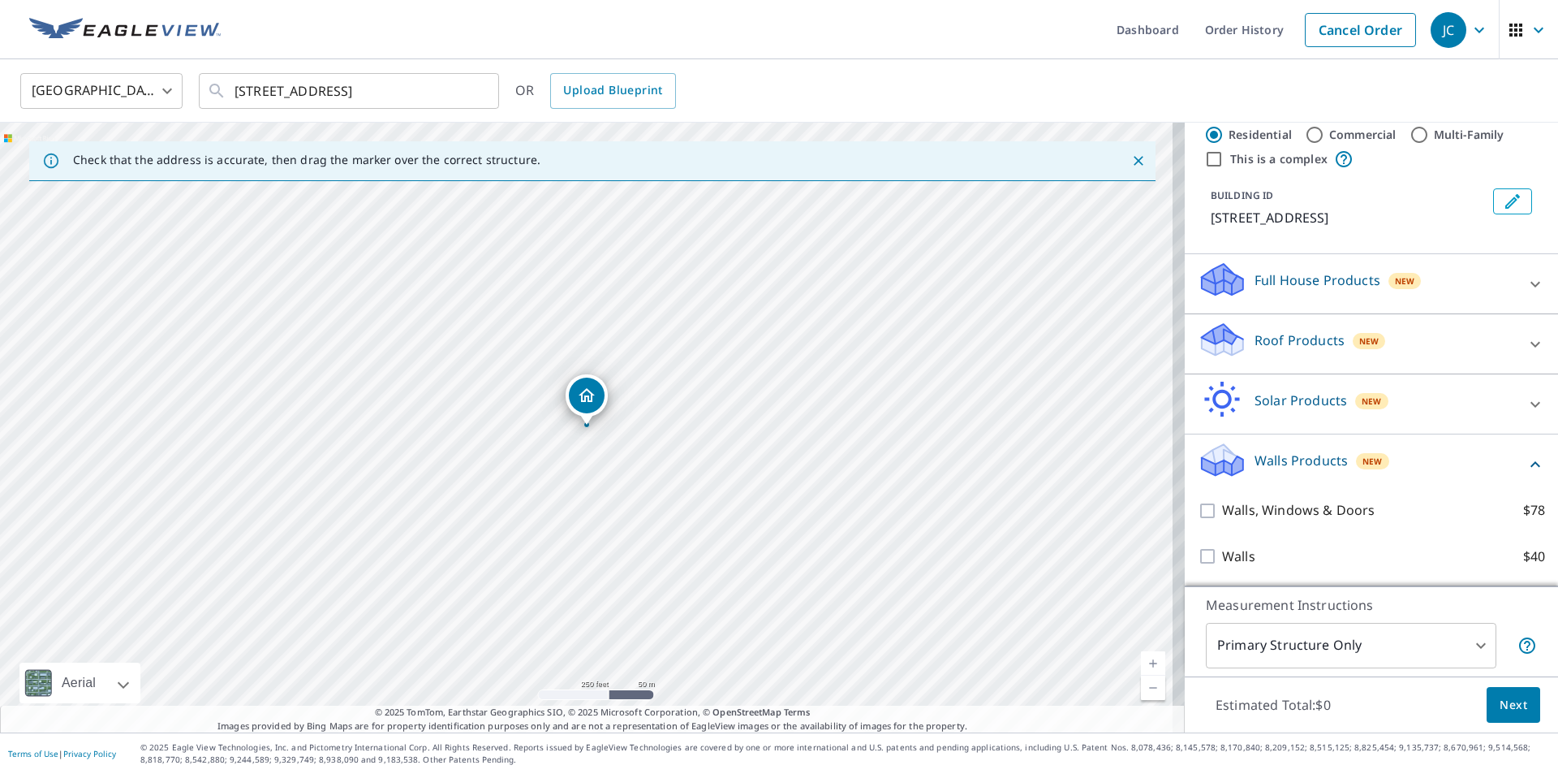
click at [1526, 459] on icon at bounding box center [1535, 464] width 19 height 19
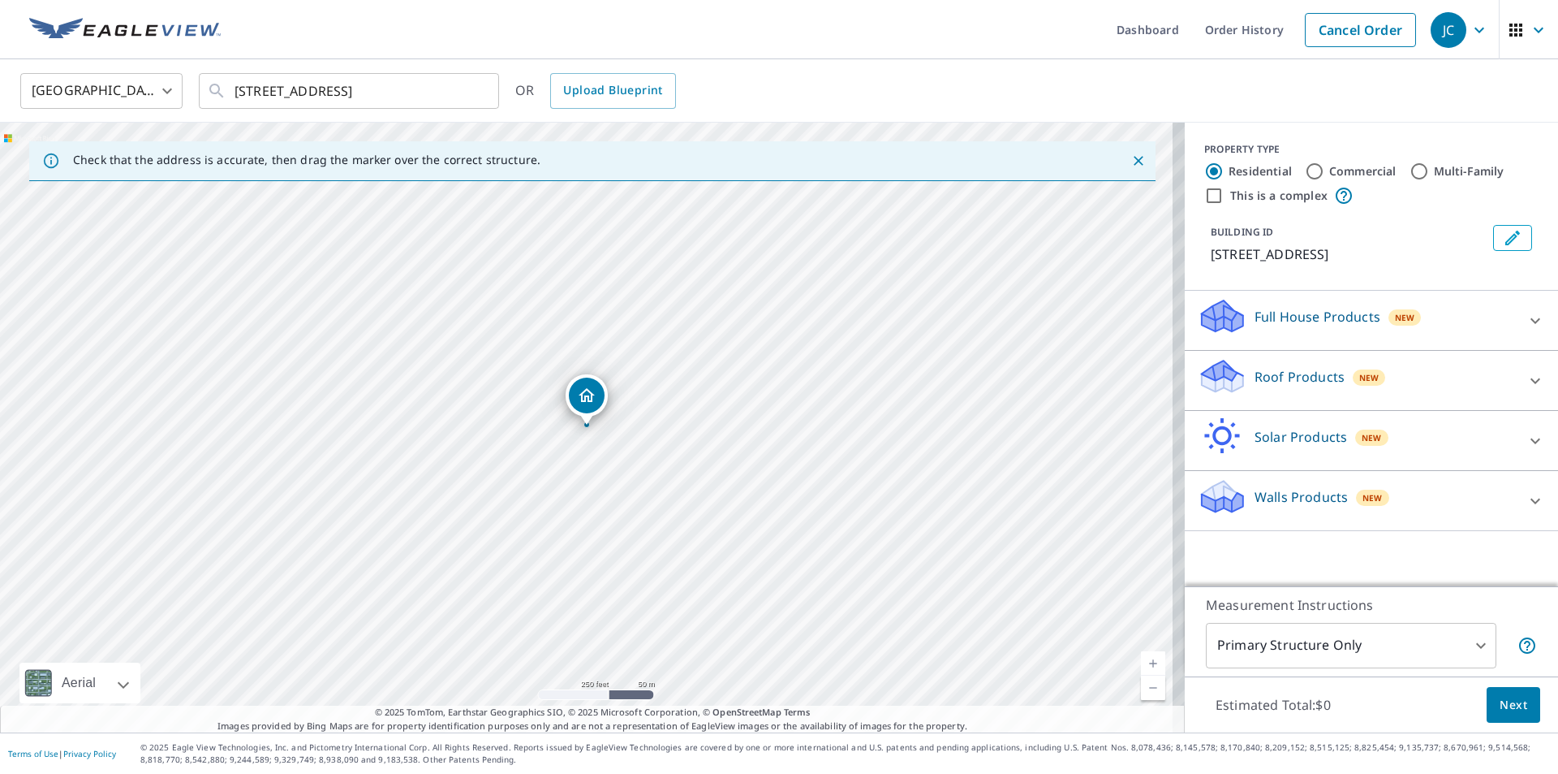
scroll to position [0, 0]
click at [1484, 314] on div "Full House Products New" at bounding box center [1357, 320] width 318 height 46
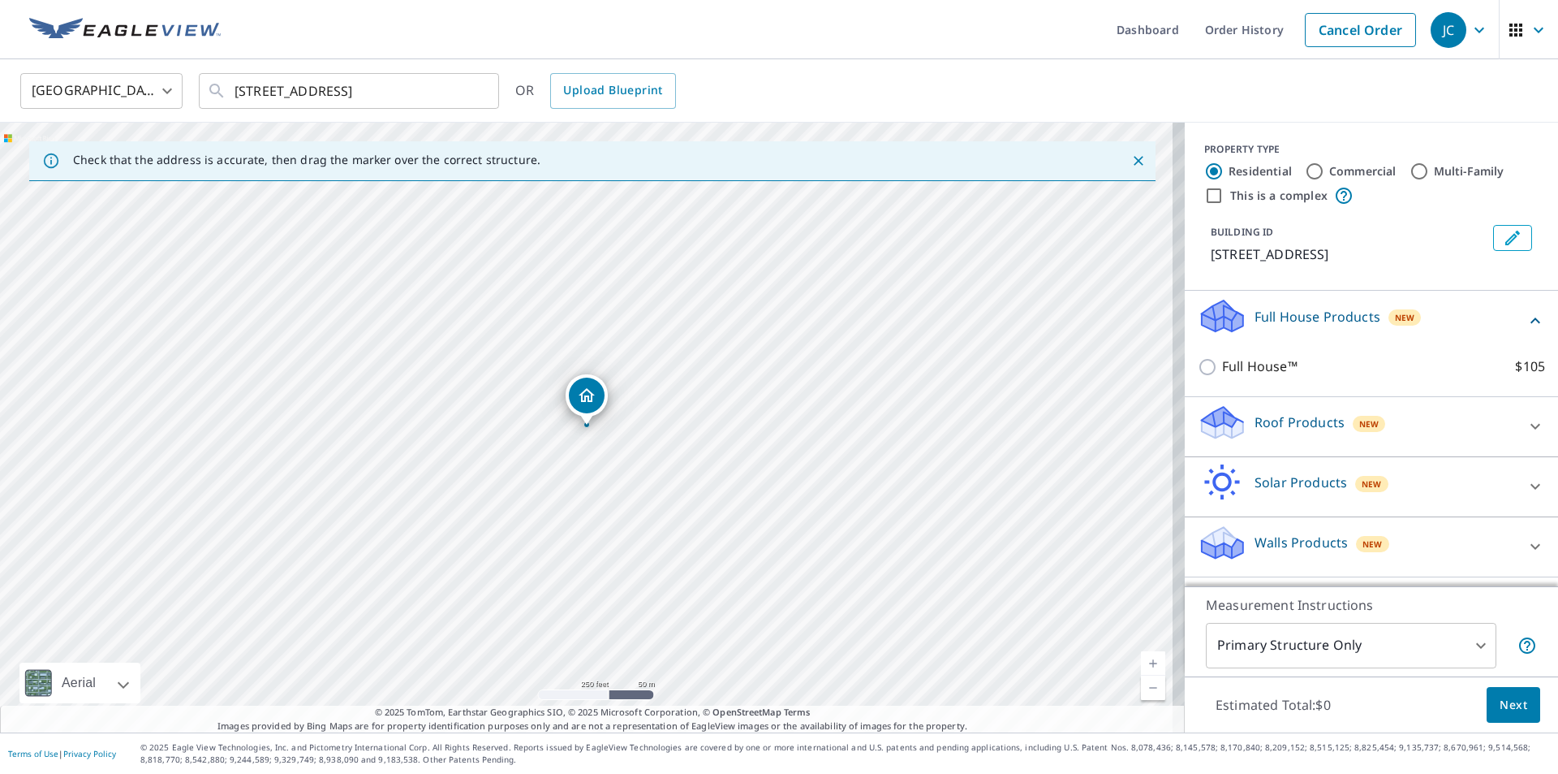
click at [1484, 314] on div "Full House Products New" at bounding box center [1362, 320] width 328 height 46
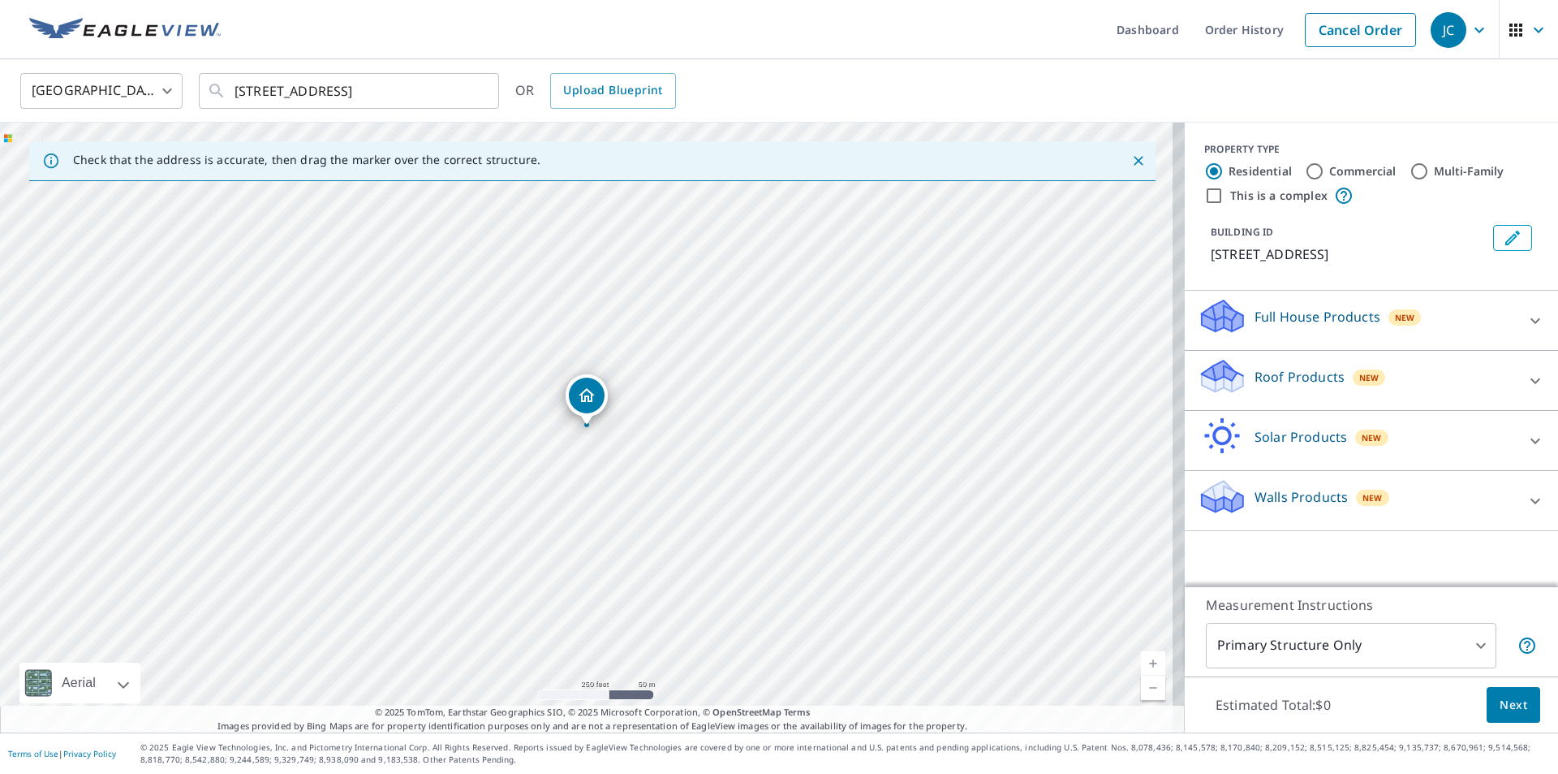
click at [1491, 378] on div "Roof Products New" at bounding box center [1357, 380] width 318 height 46
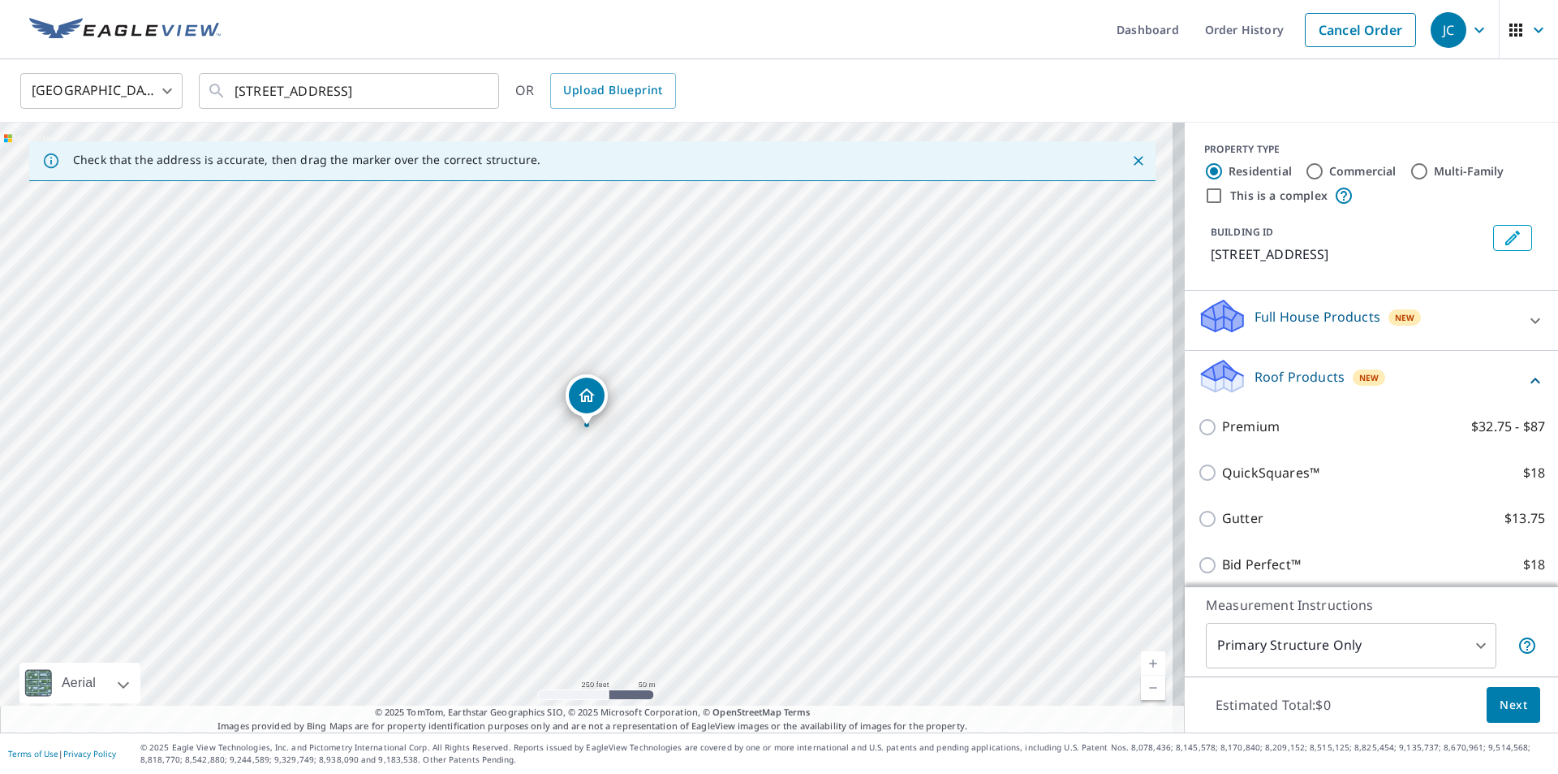
scroll to position [81, 0]
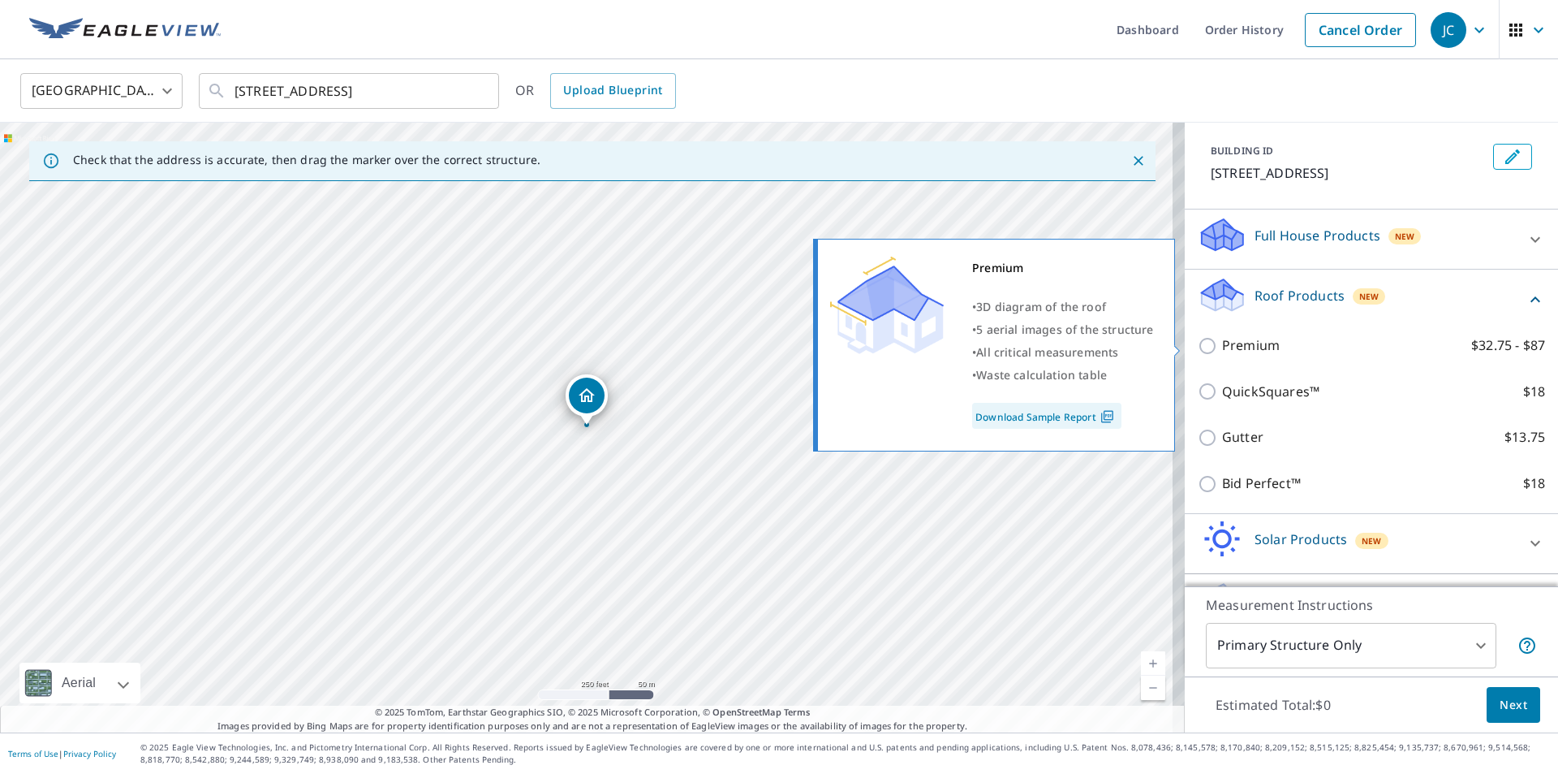
click at [1102, 421] on img at bounding box center [1108, 416] width 22 height 15
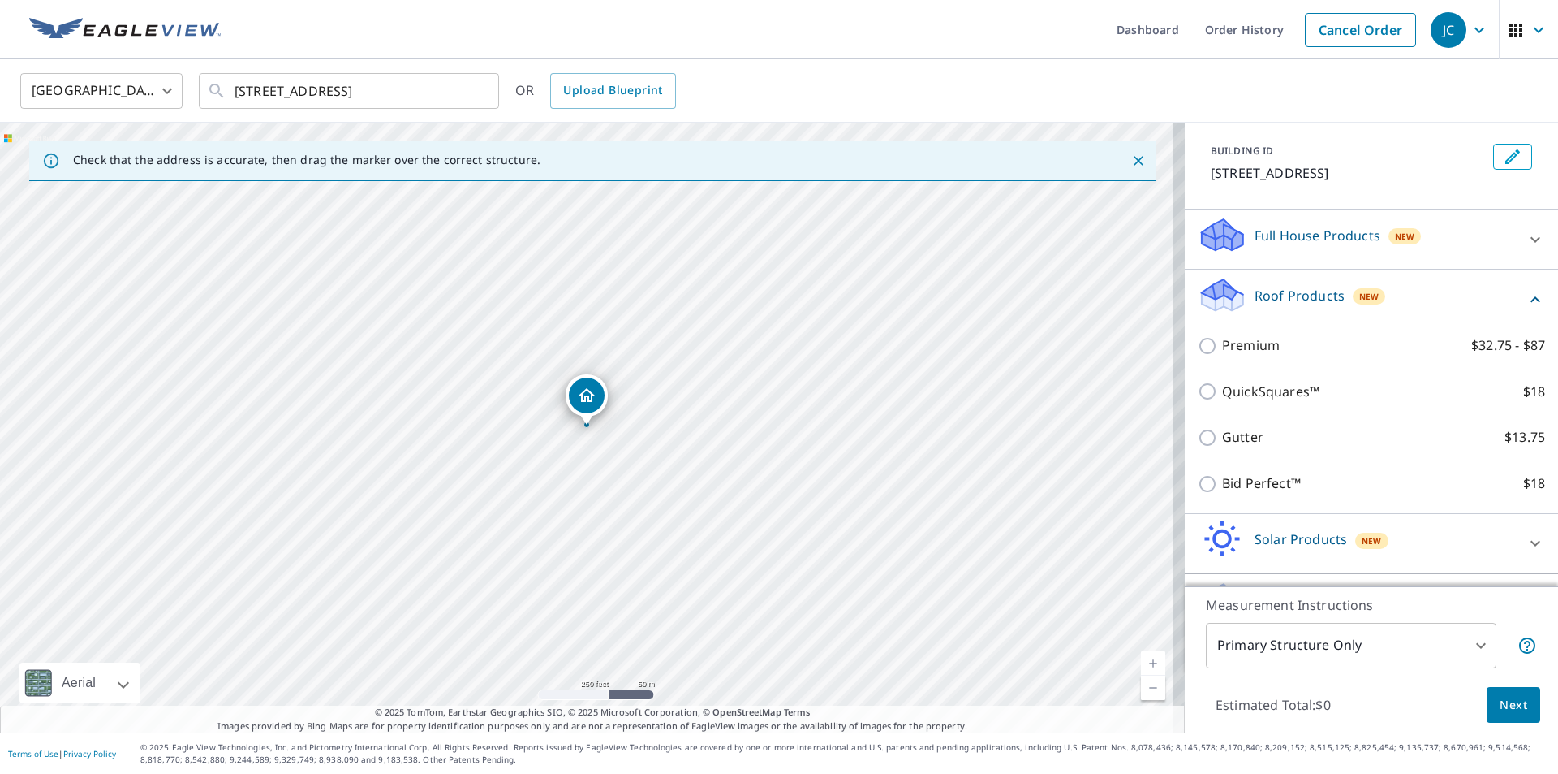
click at [1212, 241] on icon at bounding box center [1222, 240] width 41 height 19
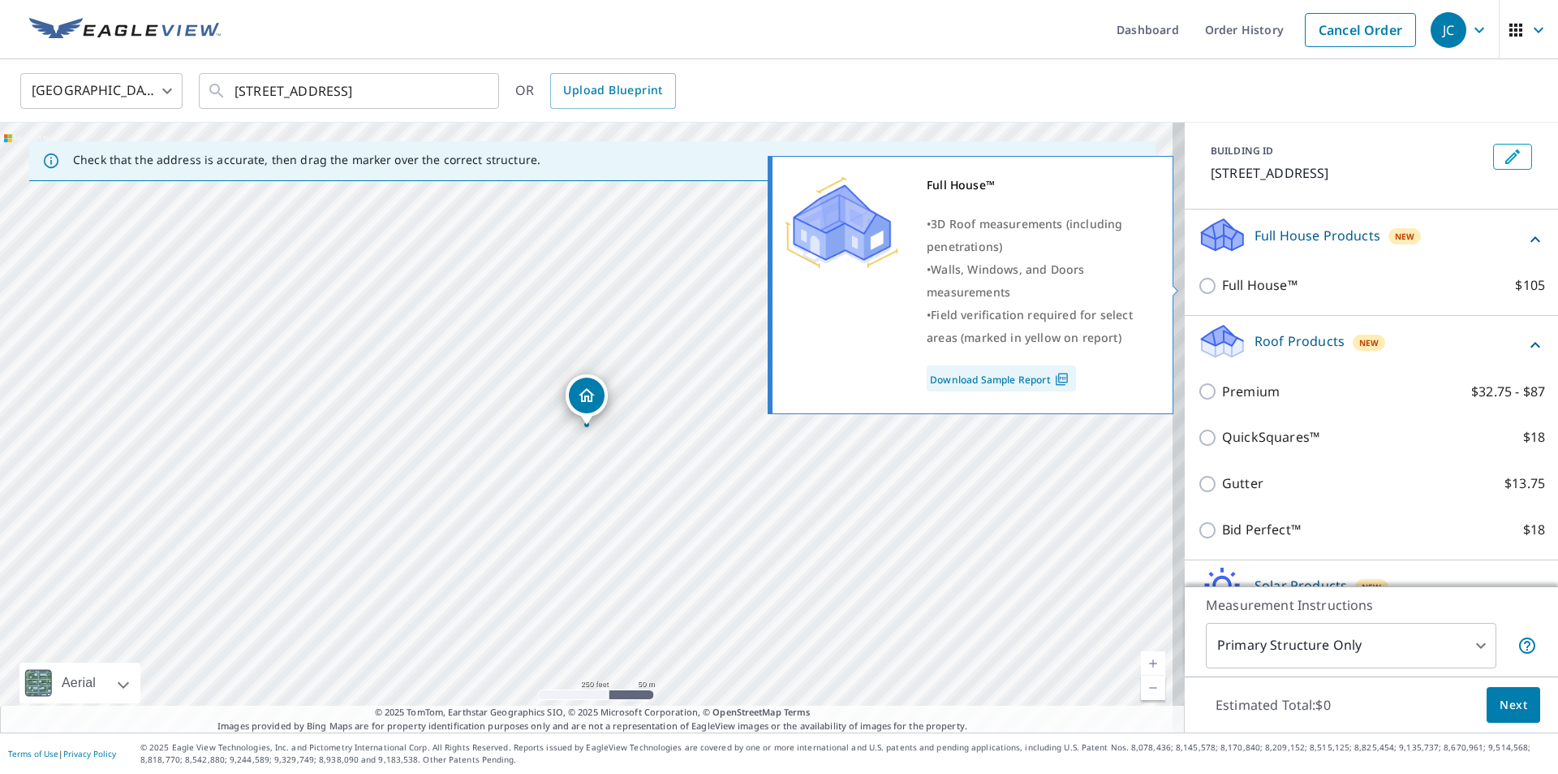
click at [1198, 286] on input "Full House™ $105" at bounding box center [1210, 285] width 24 height 19
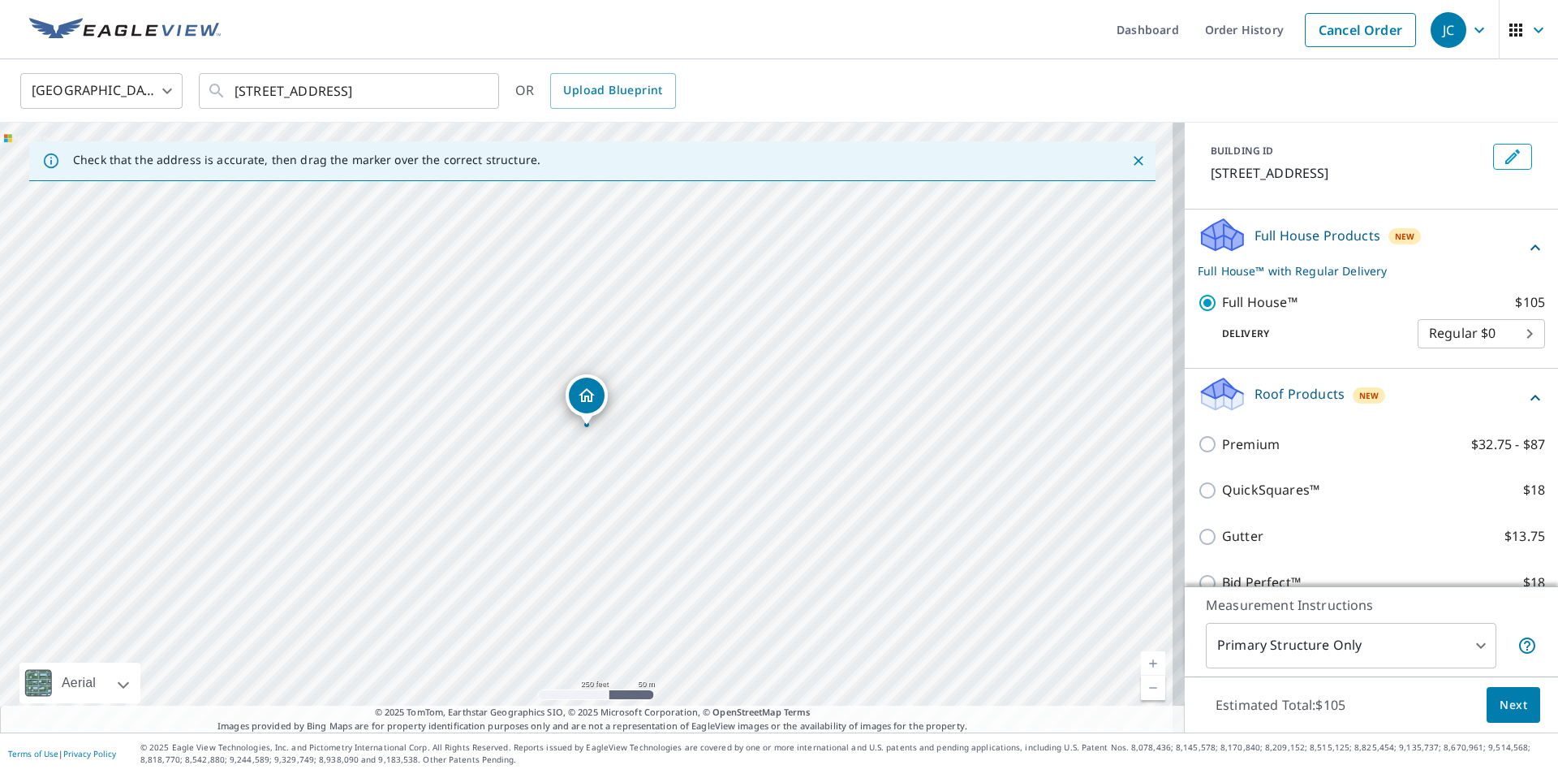
click at [1480, 340] on body "JC JC Dashboard Order History Cancel Order JC United States US ​ 29 South Ave B…" at bounding box center [779, 387] width 1558 height 774
click at [1477, 334] on li "Regular $0" at bounding box center [1457, 333] width 127 height 29
click at [1477, 331] on body "JC JC Dashboard Order History Cancel Order JC United States US ​ 29 South Ave B…" at bounding box center [779, 387] width 1558 height 774
click at [1437, 329] on li "Regular $0" at bounding box center [1457, 333] width 127 height 29
click at [1301, 332] on p "Delivery" at bounding box center [1308, 333] width 220 height 15
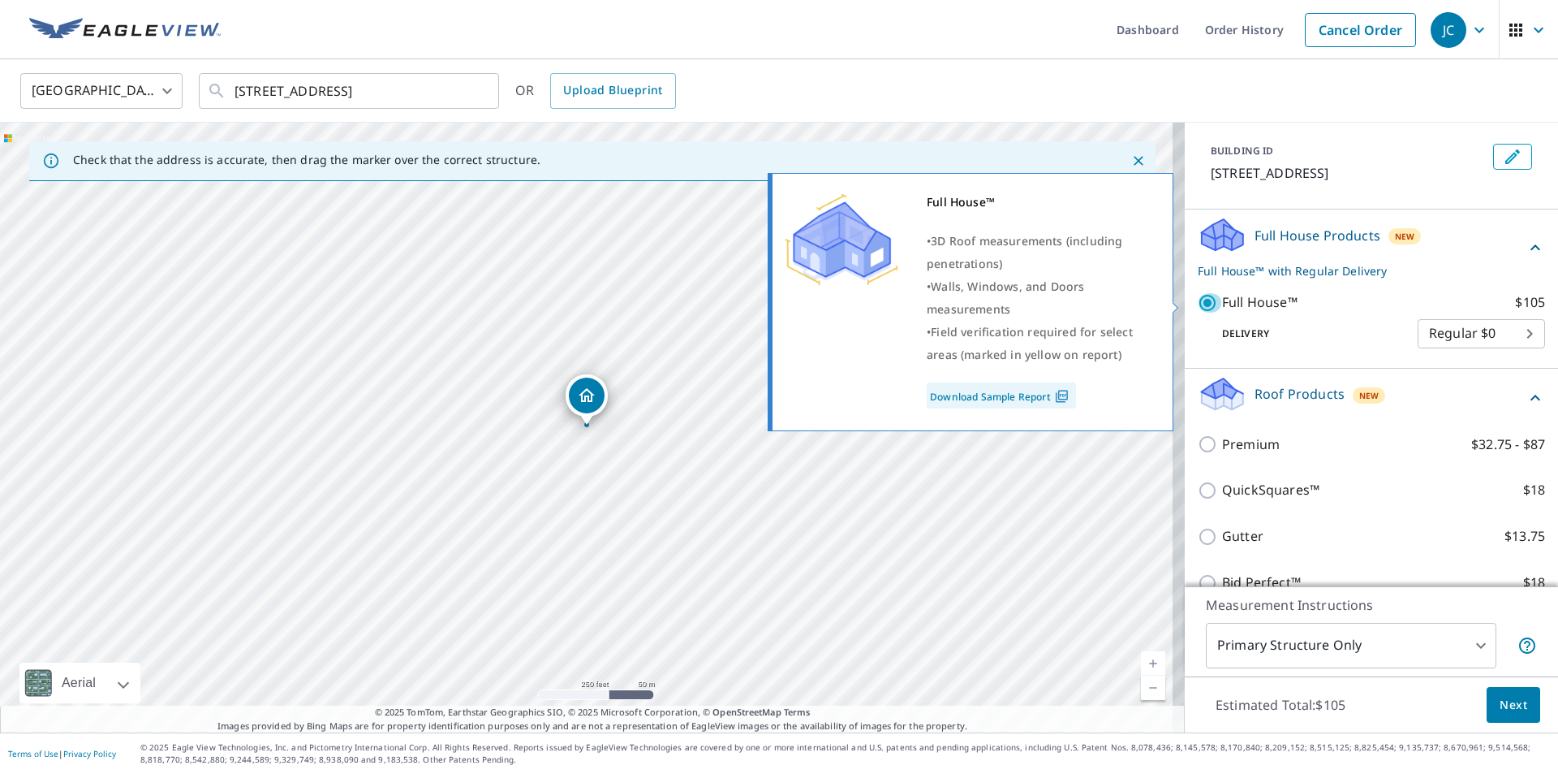
click at [1198, 294] on input "Full House™ $105" at bounding box center [1210, 302] width 24 height 19
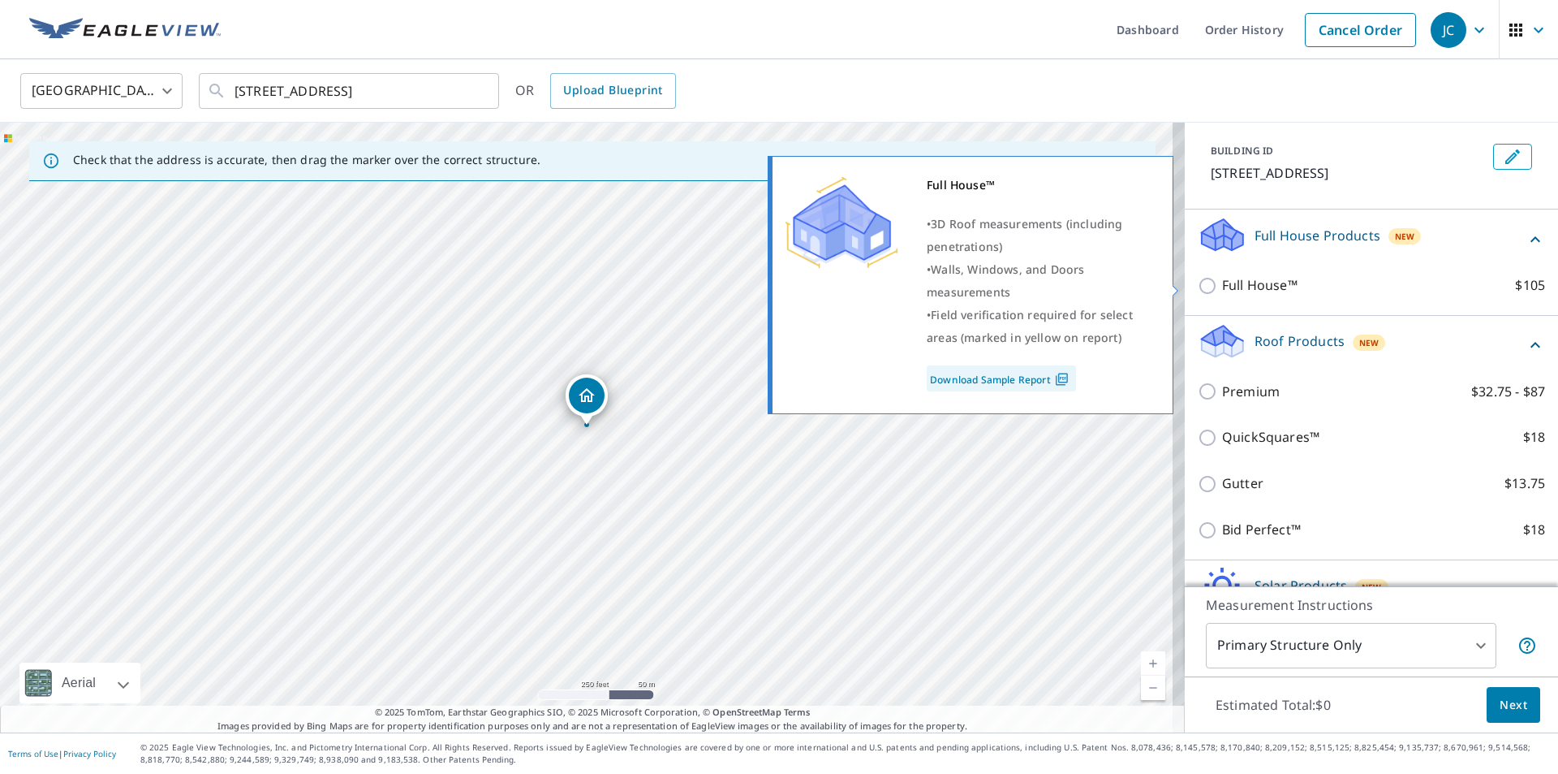
click at [1199, 288] on input "Full House™ $105" at bounding box center [1210, 285] width 24 height 19
checkbox input "true"
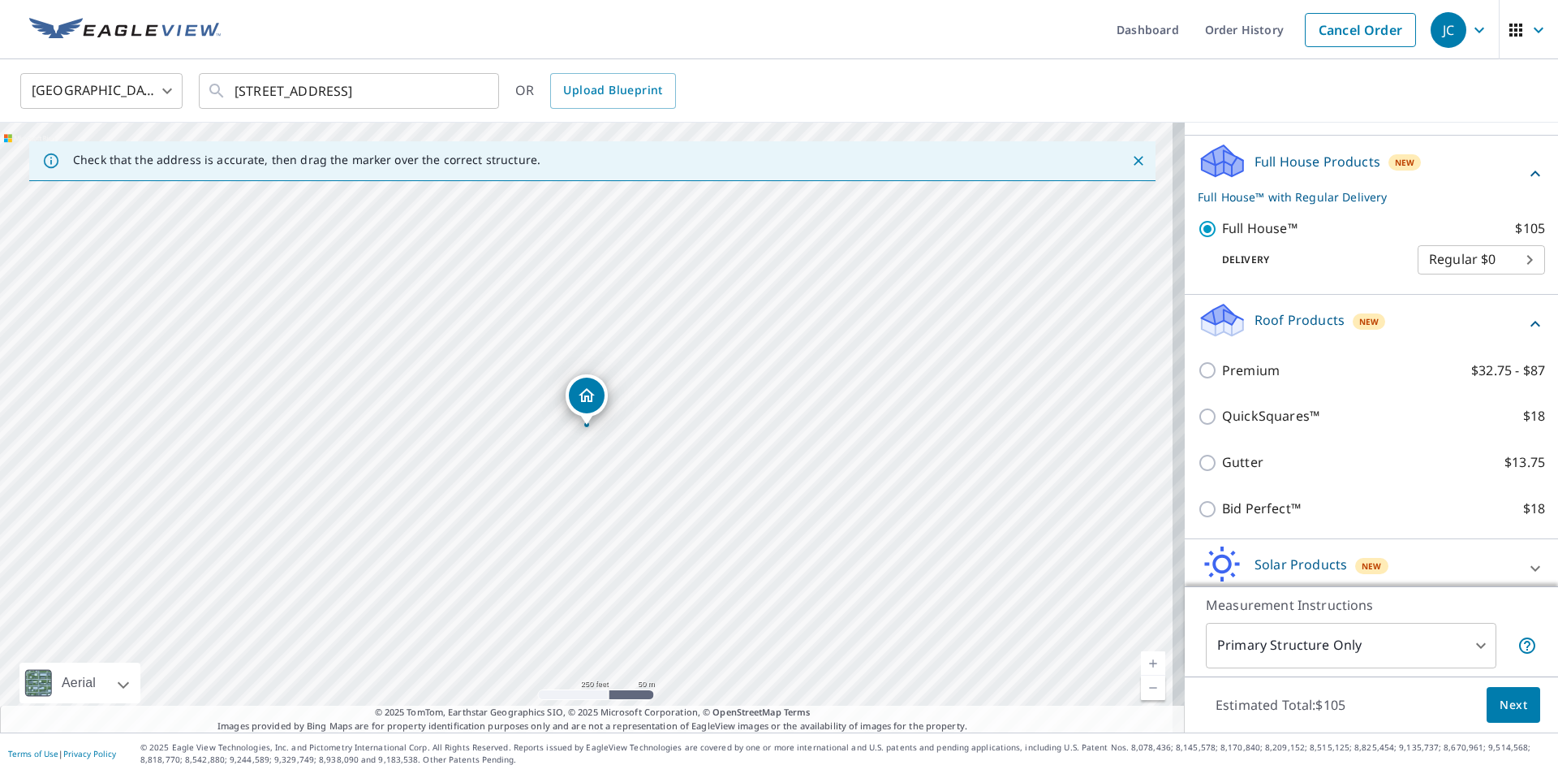
scroll to position [228, 0]
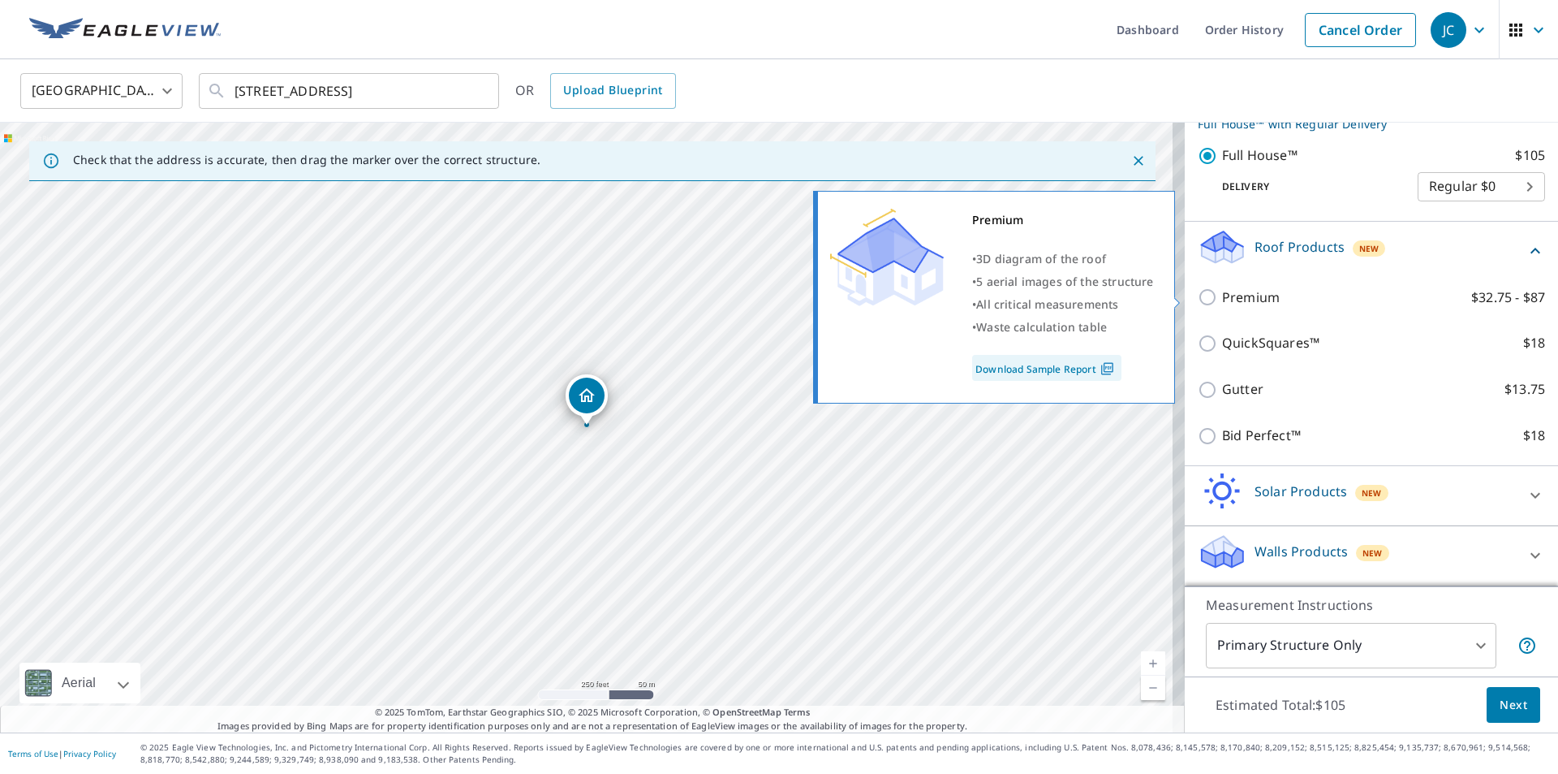
click at [1083, 364] on link "Download Sample Report" at bounding box center [1046, 368] width 149 height 26
click at [1198, 296] on input "Premium $32.75 - $87" at bounding box center [1210, 296] width 24 height 19
checkbox input "true"
checkbox input "false"
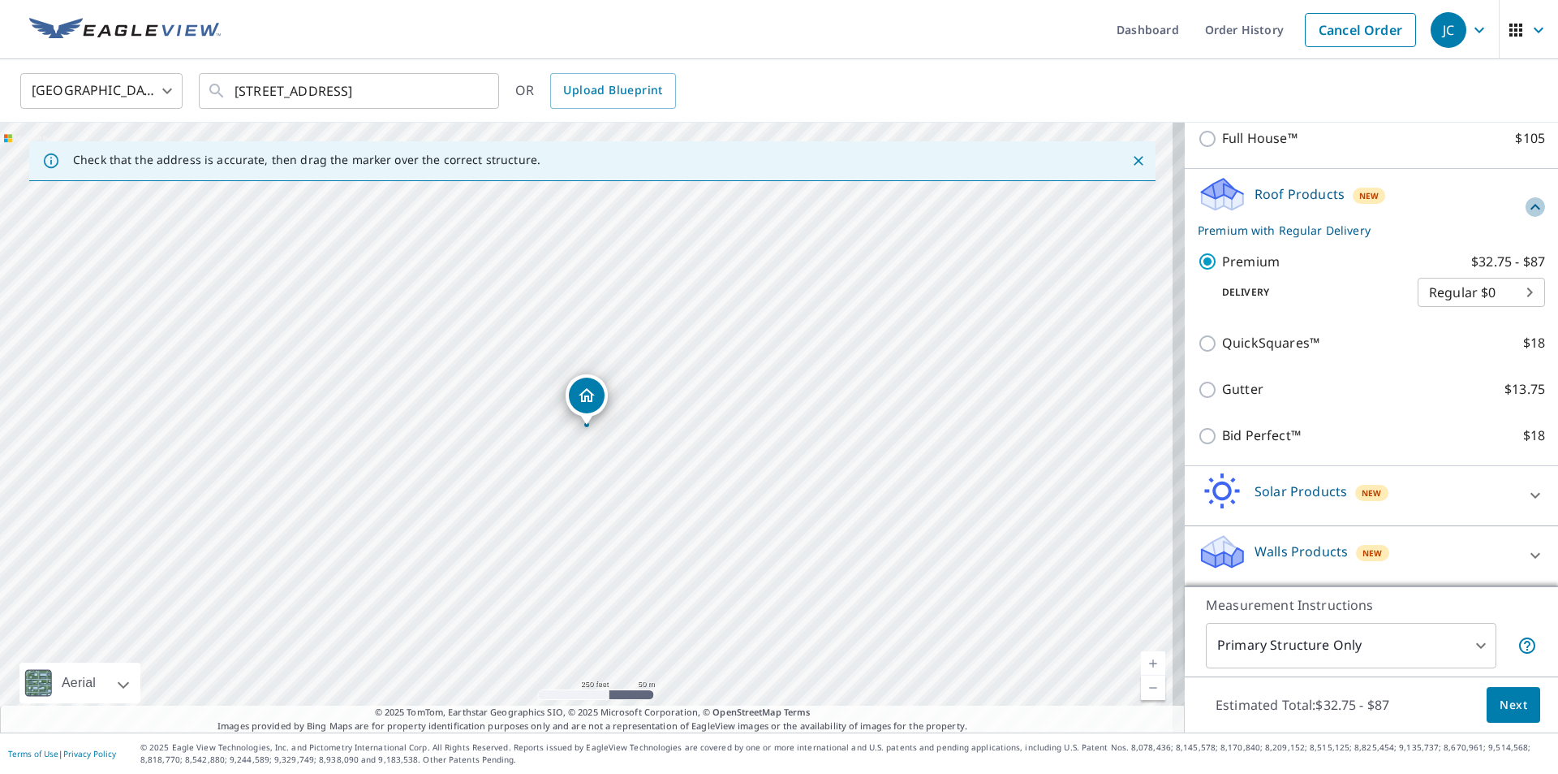
click at [1526, 212] on icon at bounding box center [1535, 206] width 19 height 19
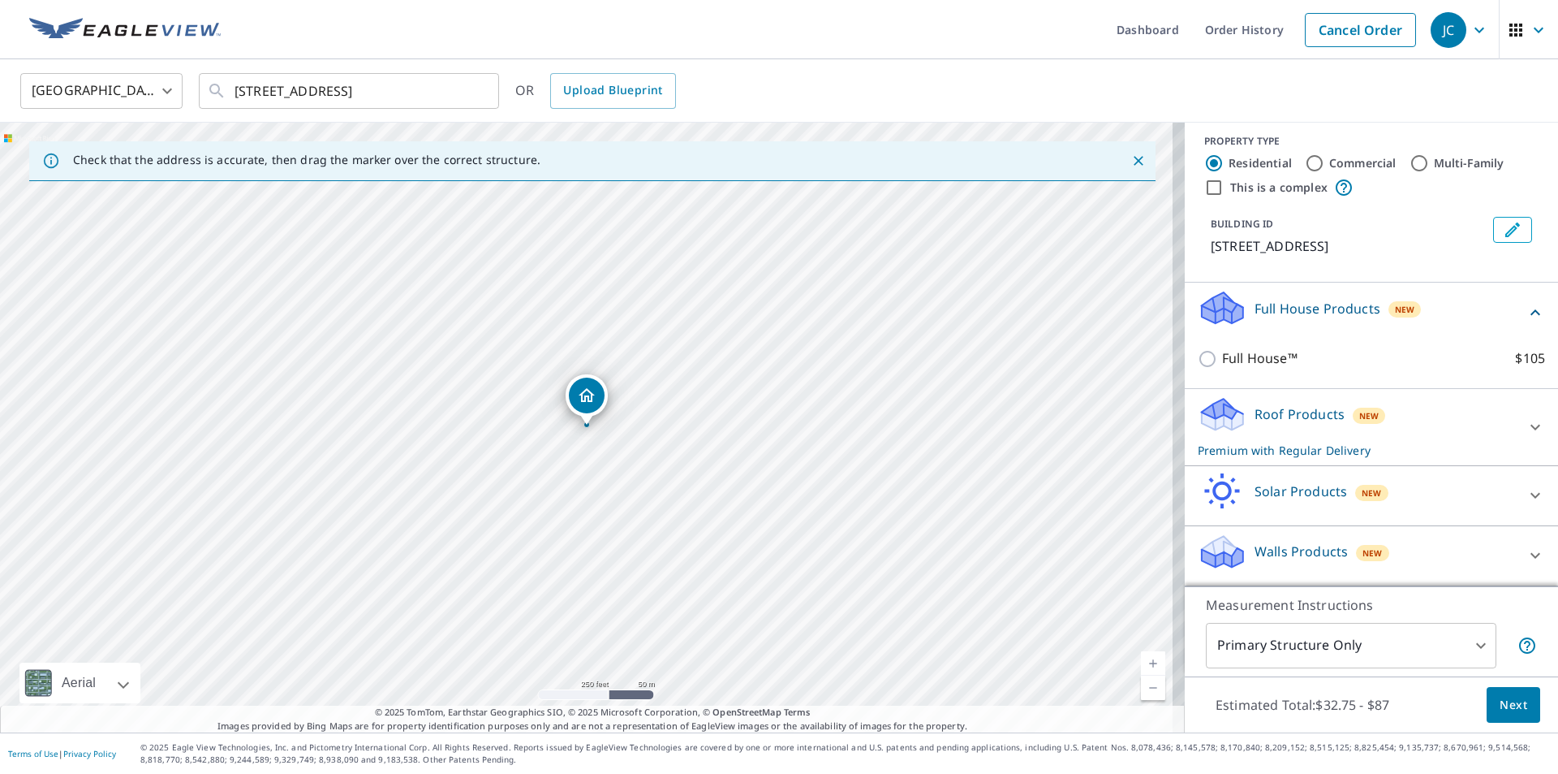
scroll to position [8, 0]
click at [1531, 427] on icon at bounding box center [1536, 427] width 10 height 6
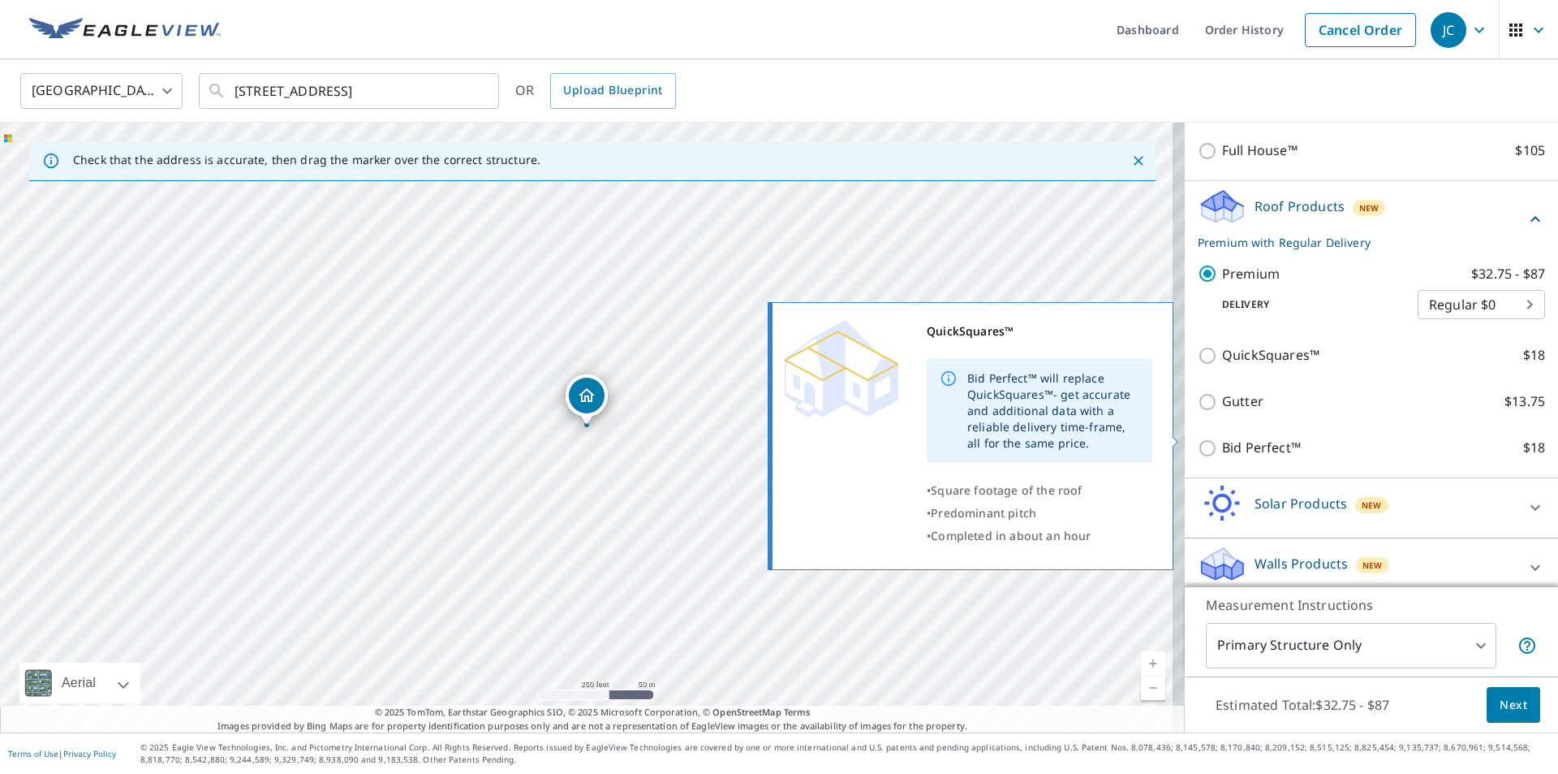
scroll to position [228, 0]
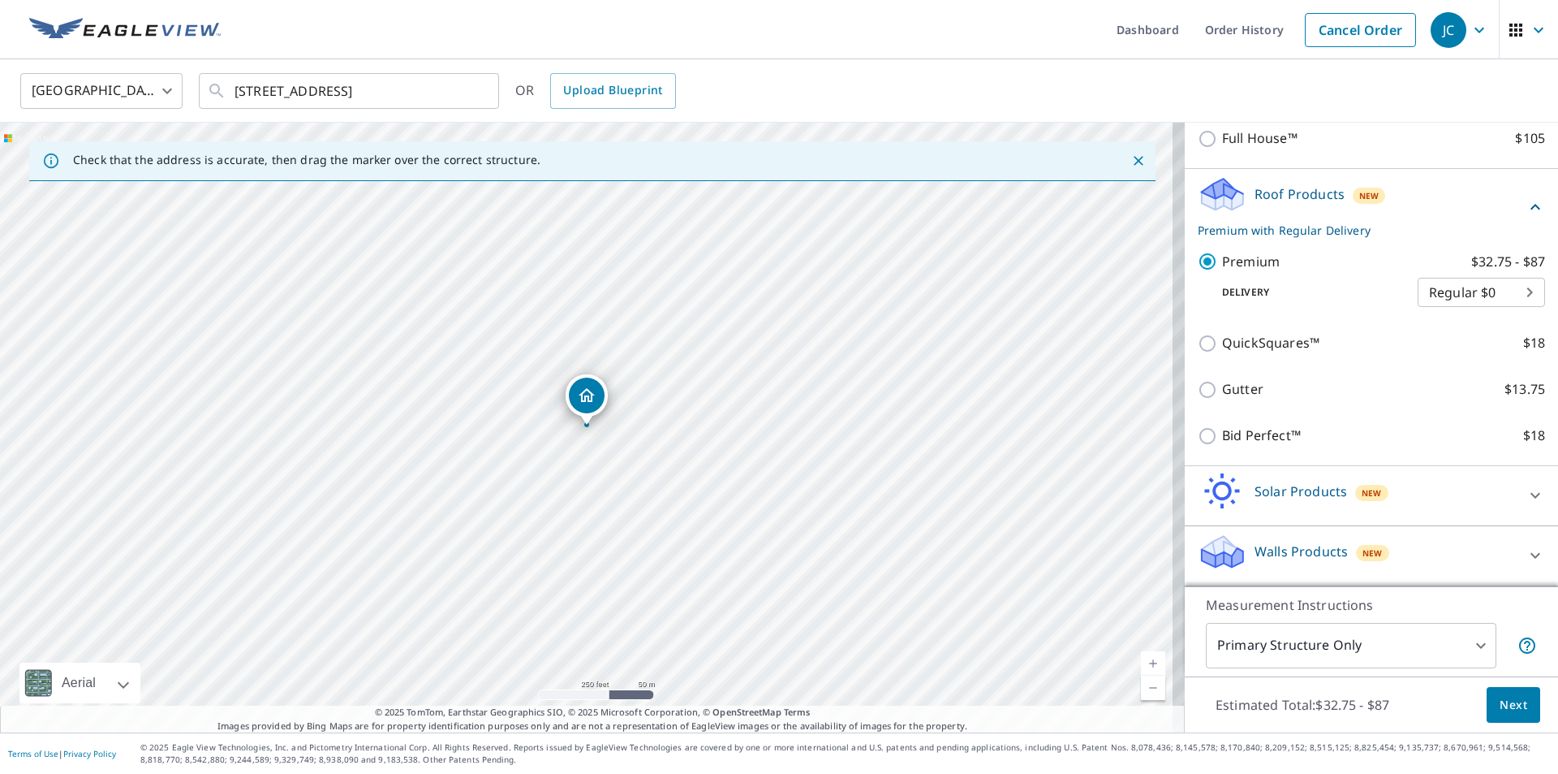
click at [1500, 703] on span "Next" at bounding box center [1514, 705] width 28 height 20
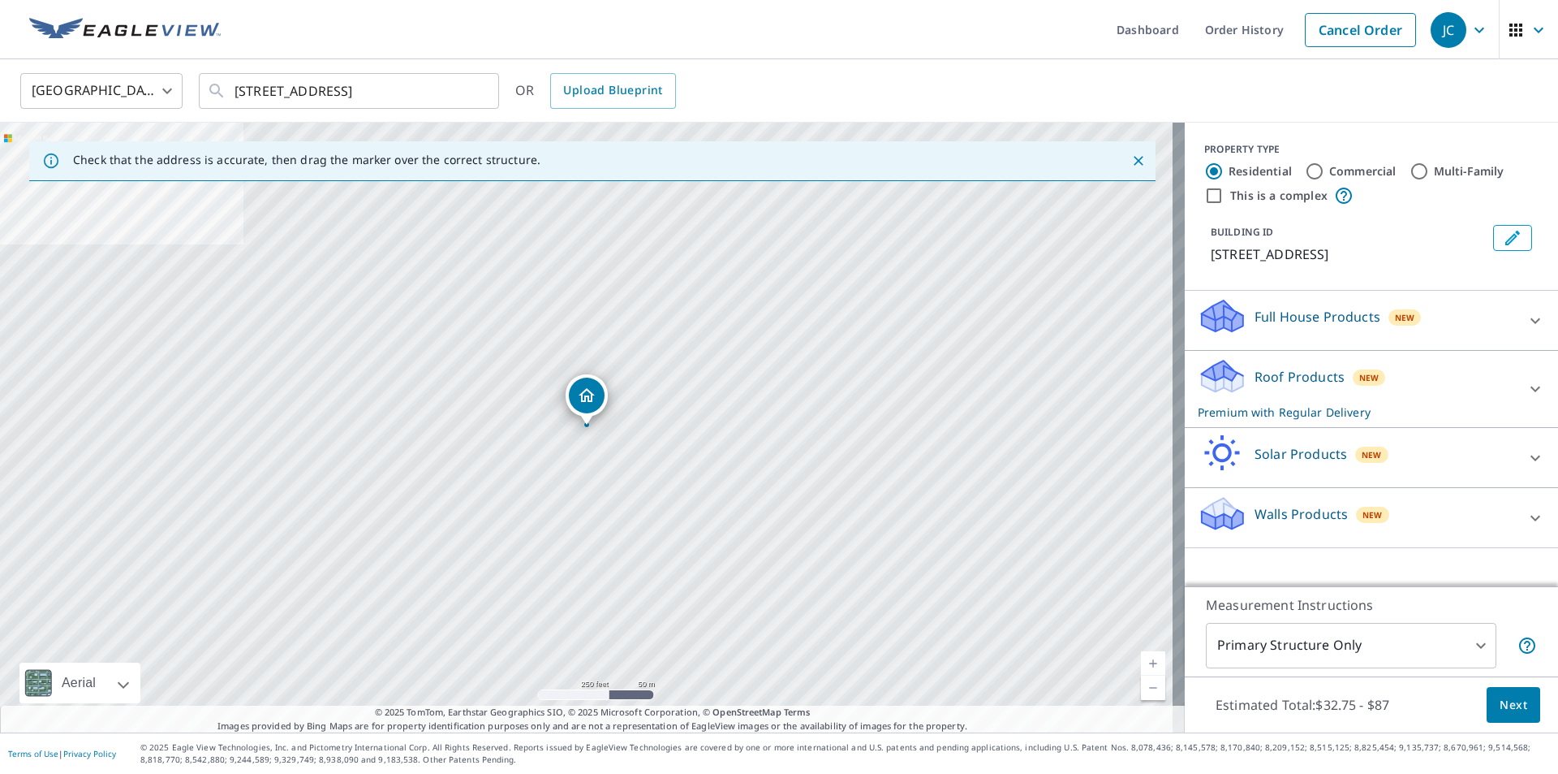
click at [1450, 399] on div "Roof Products New Premium with Regular Delivery" at bounding box center [1357, 388] width 318 height 63
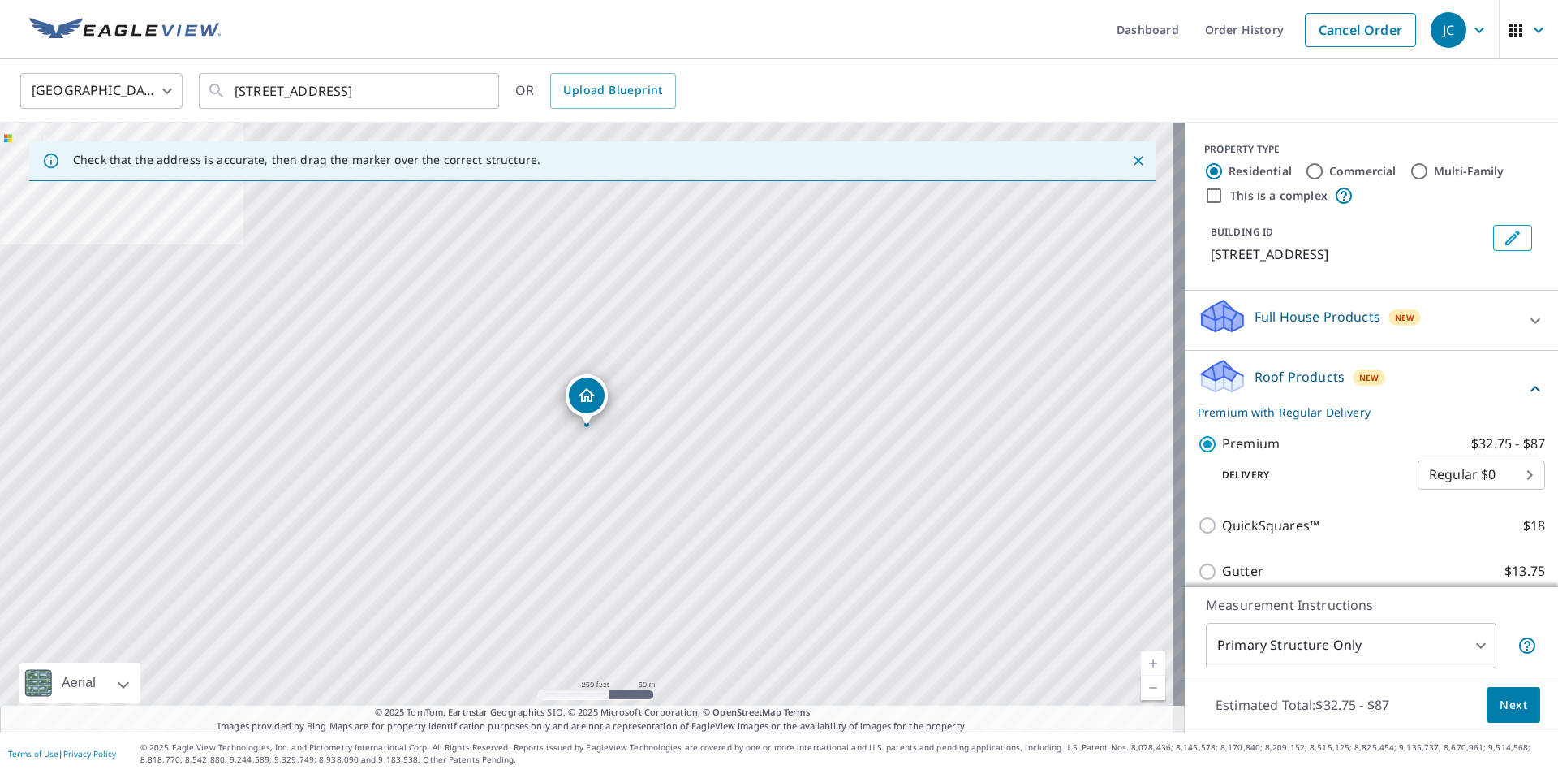
click at [1505, 703] on span "Next" at bounding box center [1514, 705] width 28 height 20
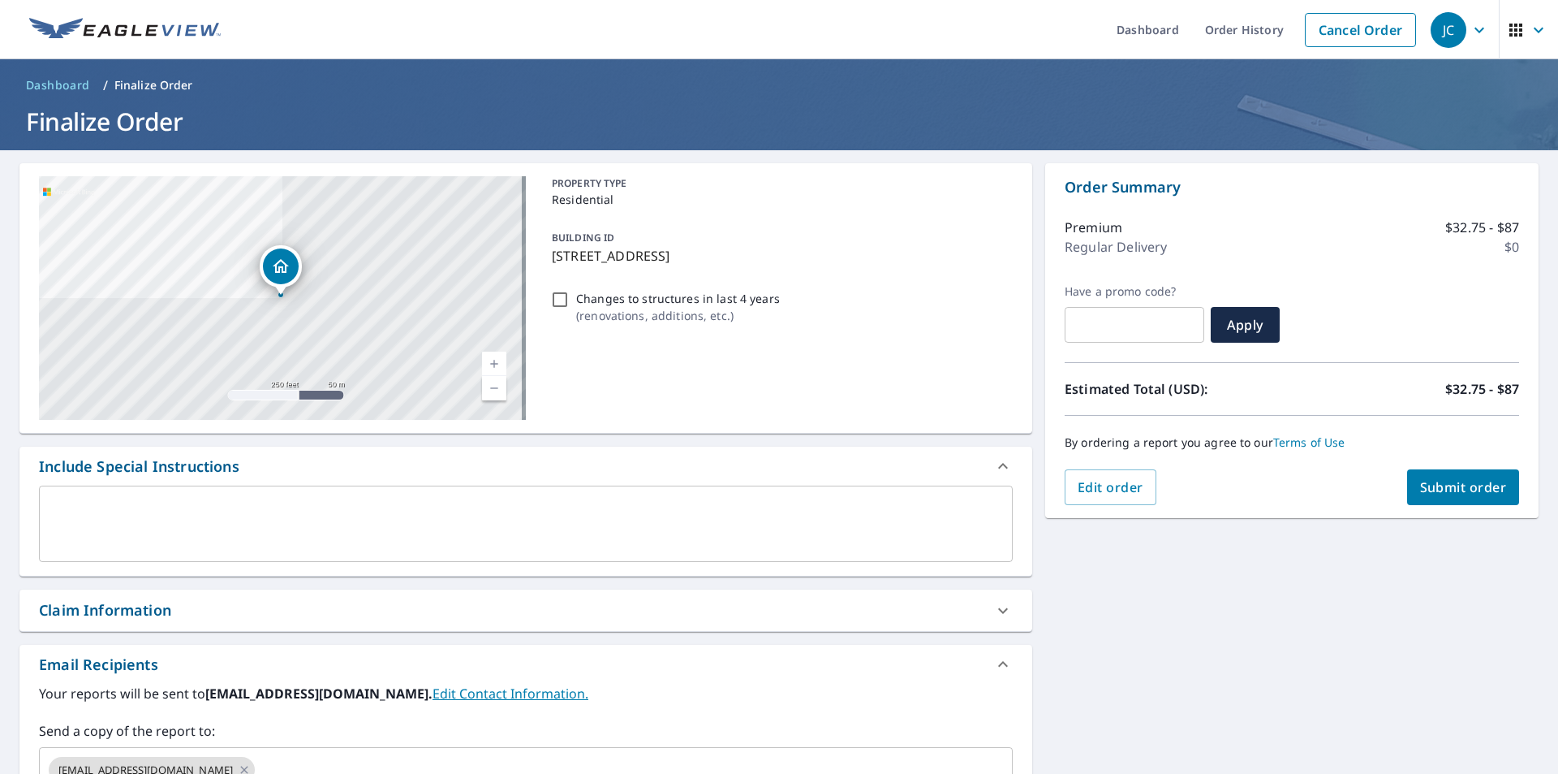
click at [1433, 476] on button "Submit order" at bounding box center [1463, 487] width 113 height 36
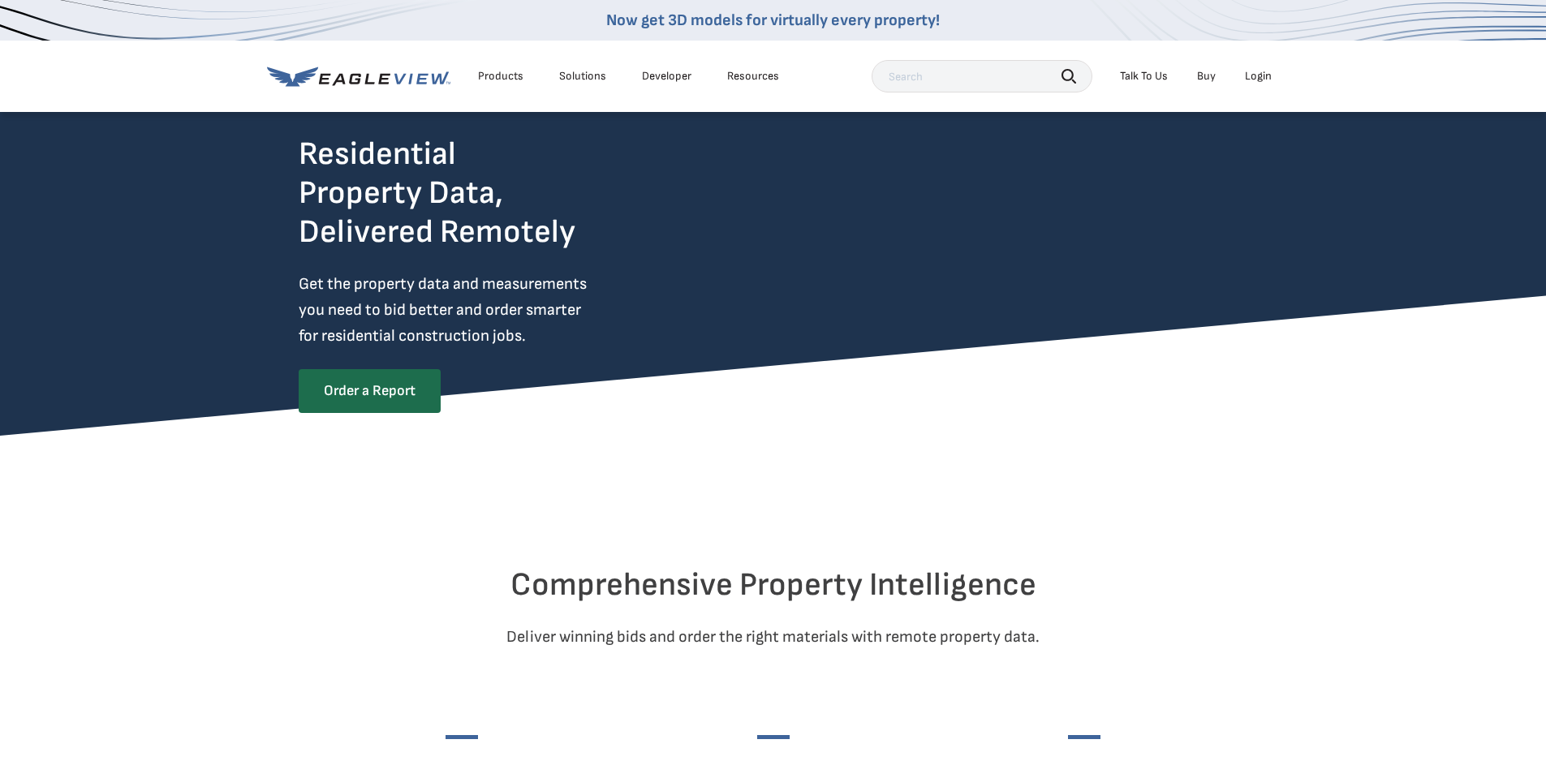
scroll to position [81, 0]
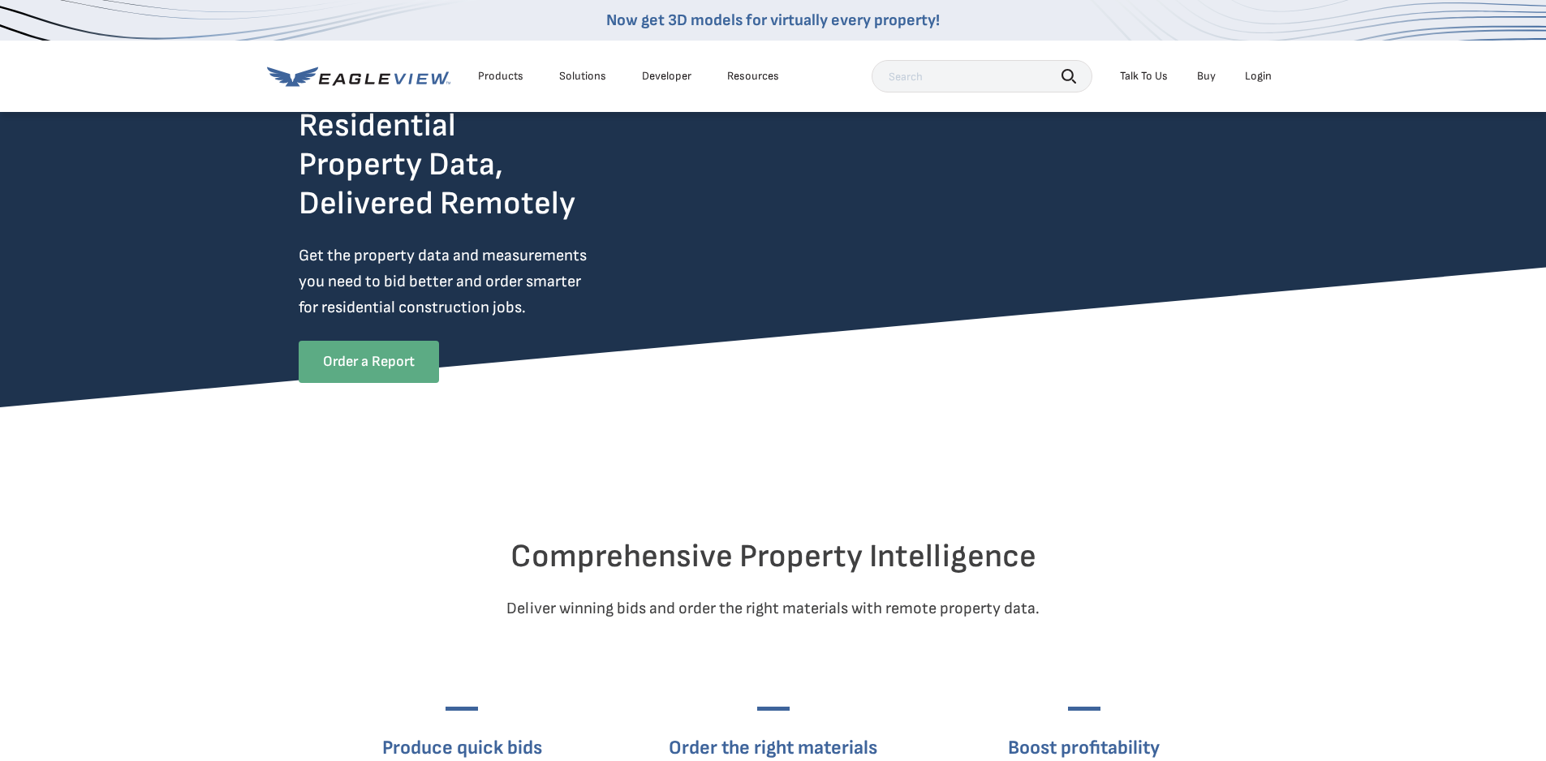
click at [364, 360] on link "Order a Report" at bounding box center [369, 362] width 140 height 42
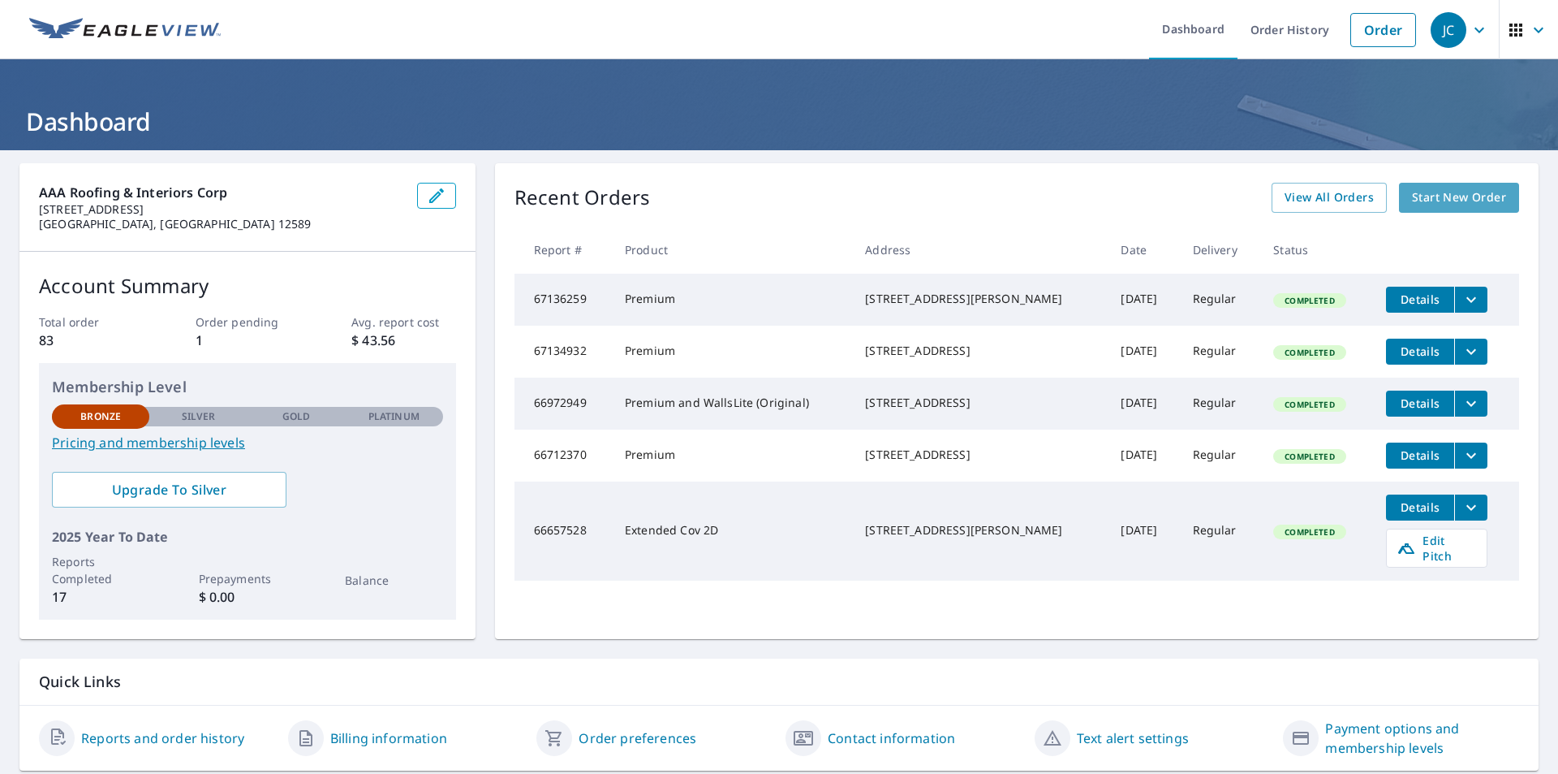
click at [1461, 184] on link "Start New Order" at bounding box center [1459, 198] width 120 height 30
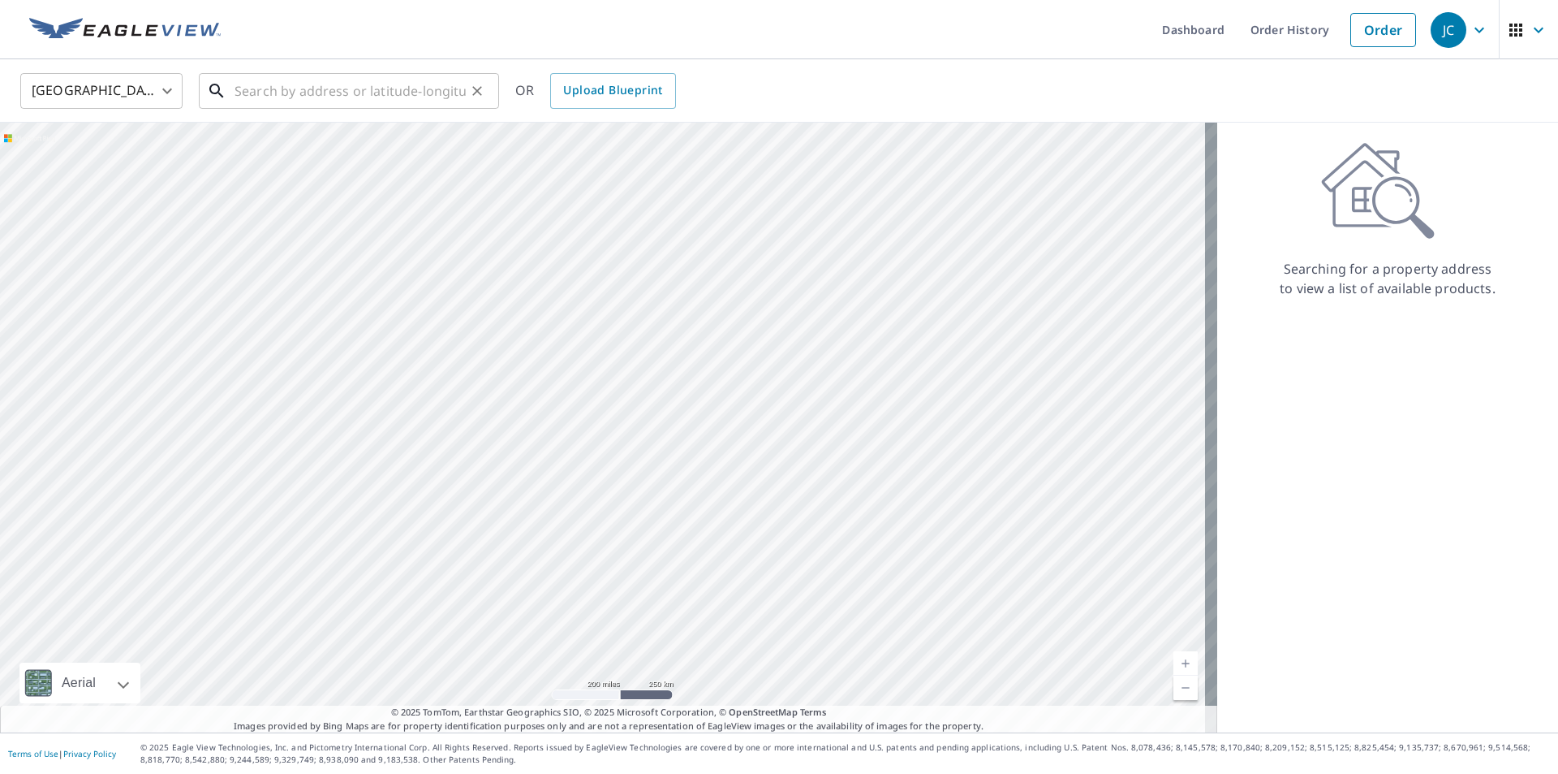
click at [361, 91] on input "text" at bounding box center [350, 90] width 231 height 45
paste input "[STREET_ADDRESS]"
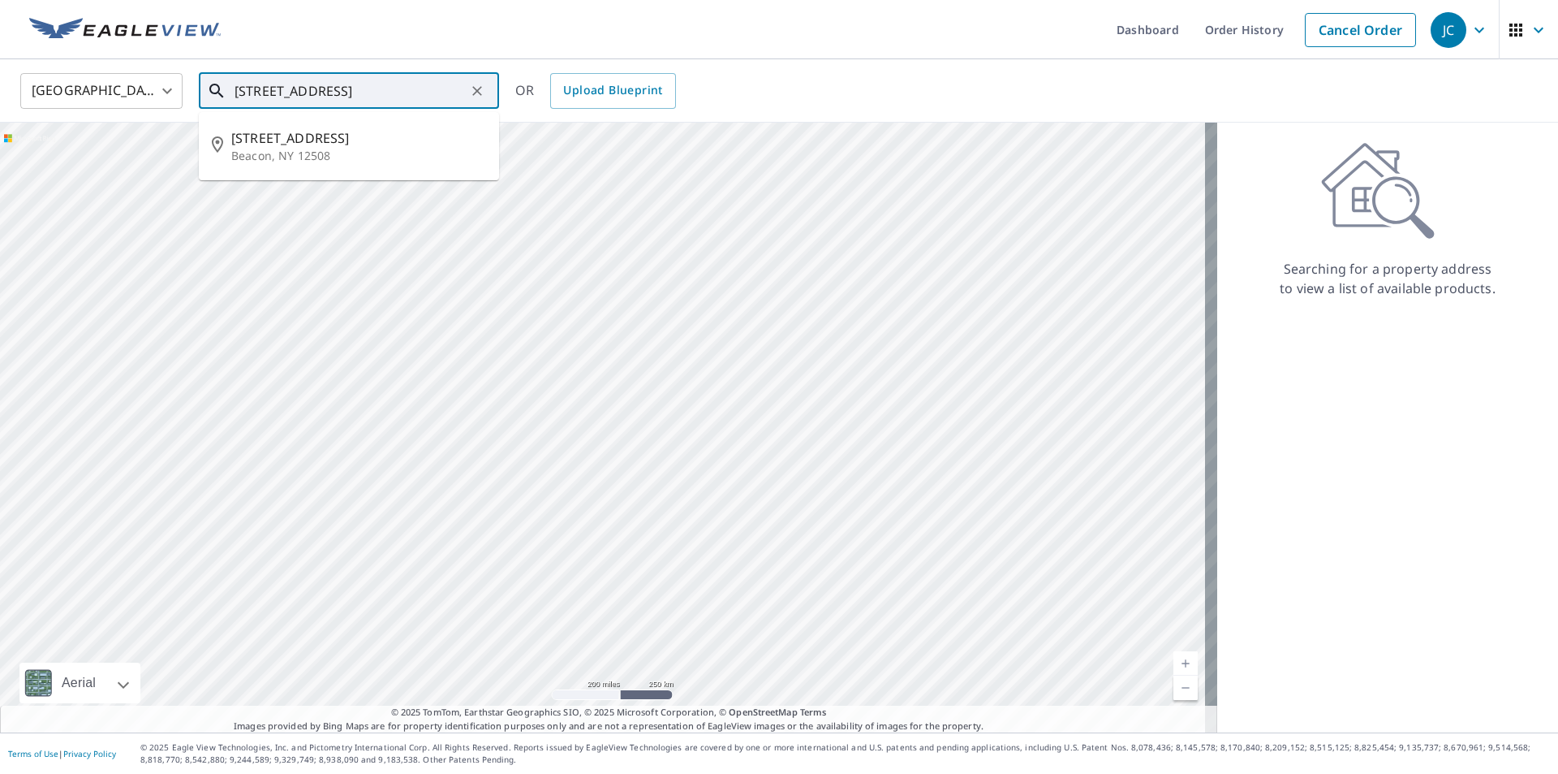
type input "[STREET_ADDRESS]"
